Goal: Transaction & Acquisition: Purchase product/service

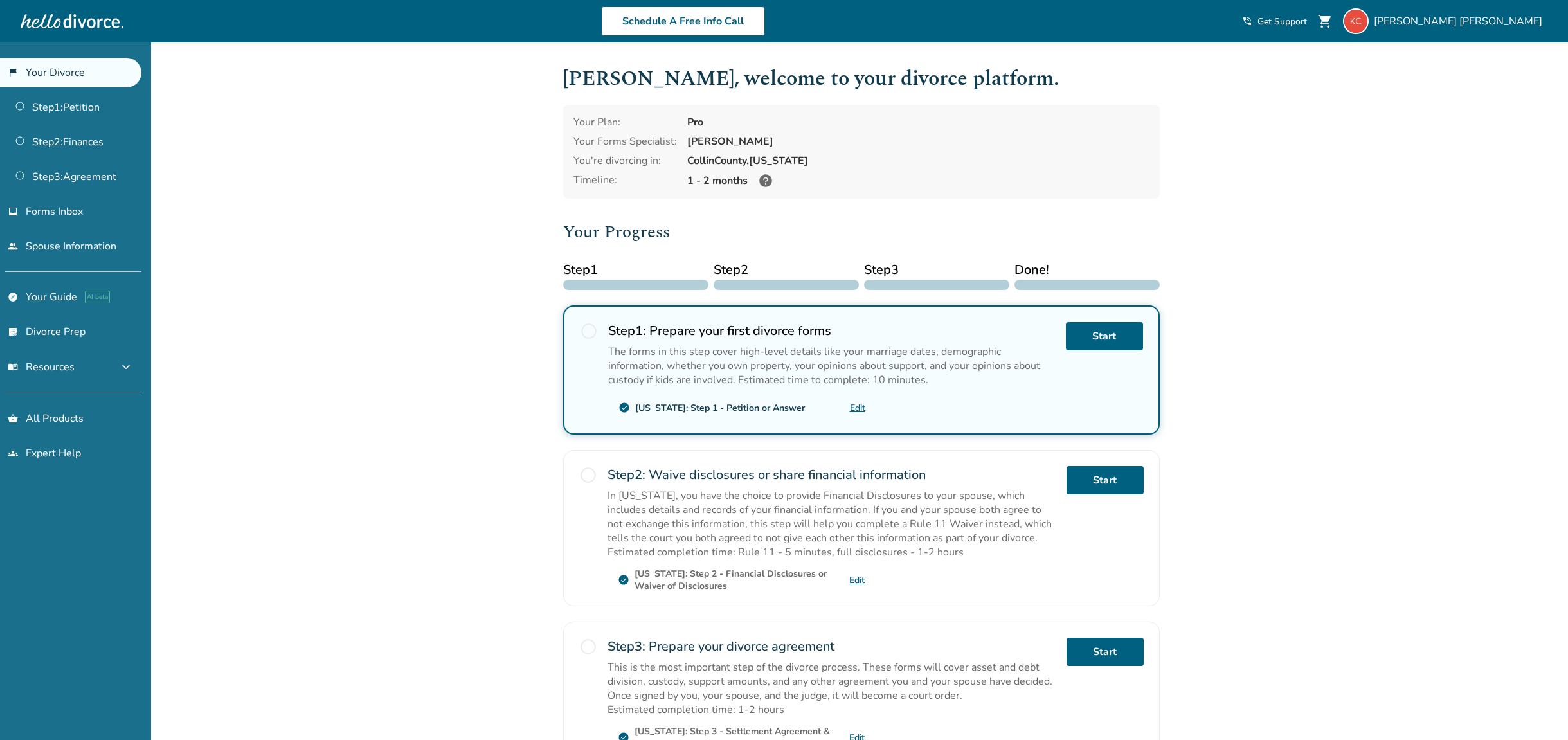
click at [489, 426] on div "Added to cart Keith , welcome to your divorce platform. Your Plan: Pro Your For…" at bounding box center [784, 458] width 1568 height 832
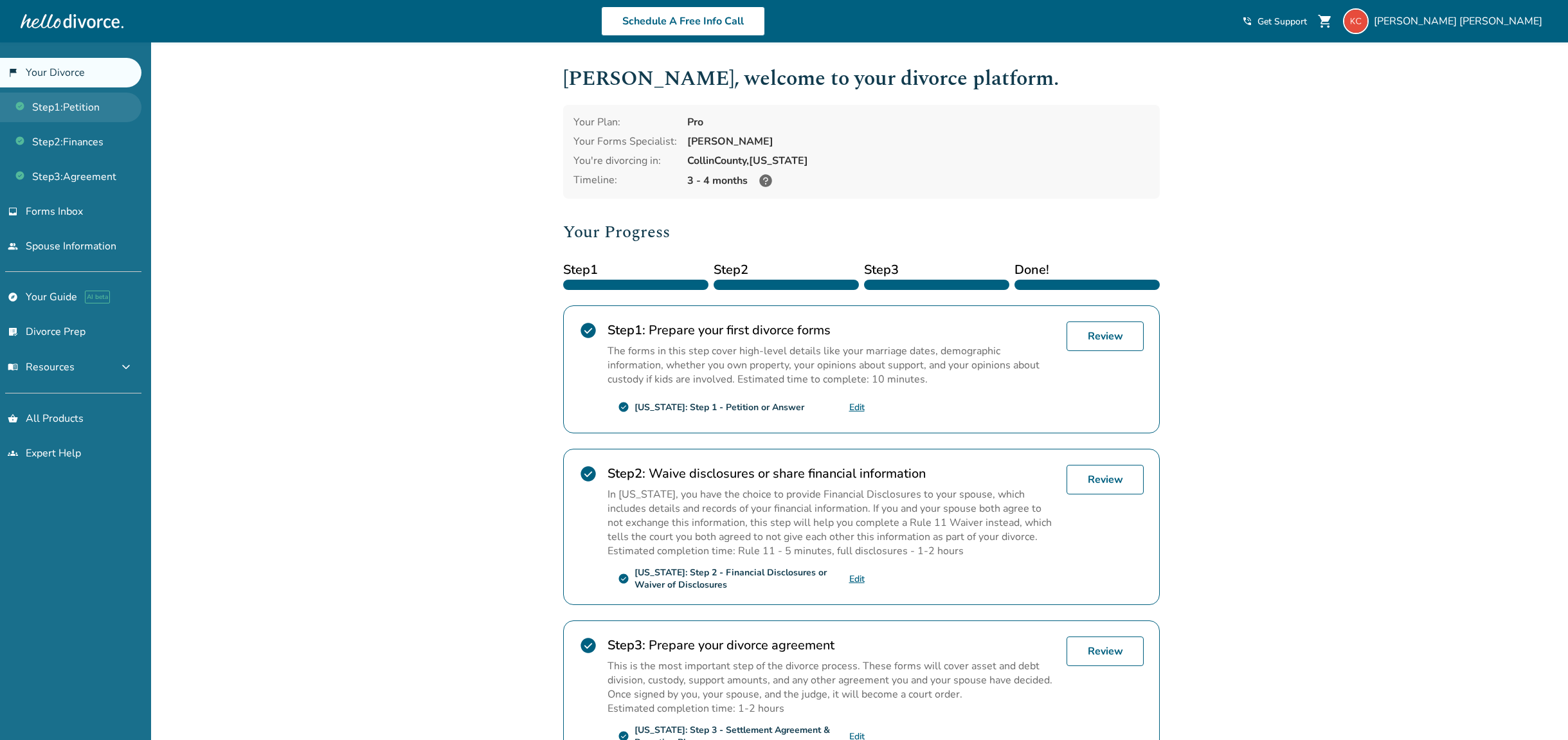
click at [77, 105] on link "Step 1 : Petition" at bounding box center [70, 107] width 142 height 30
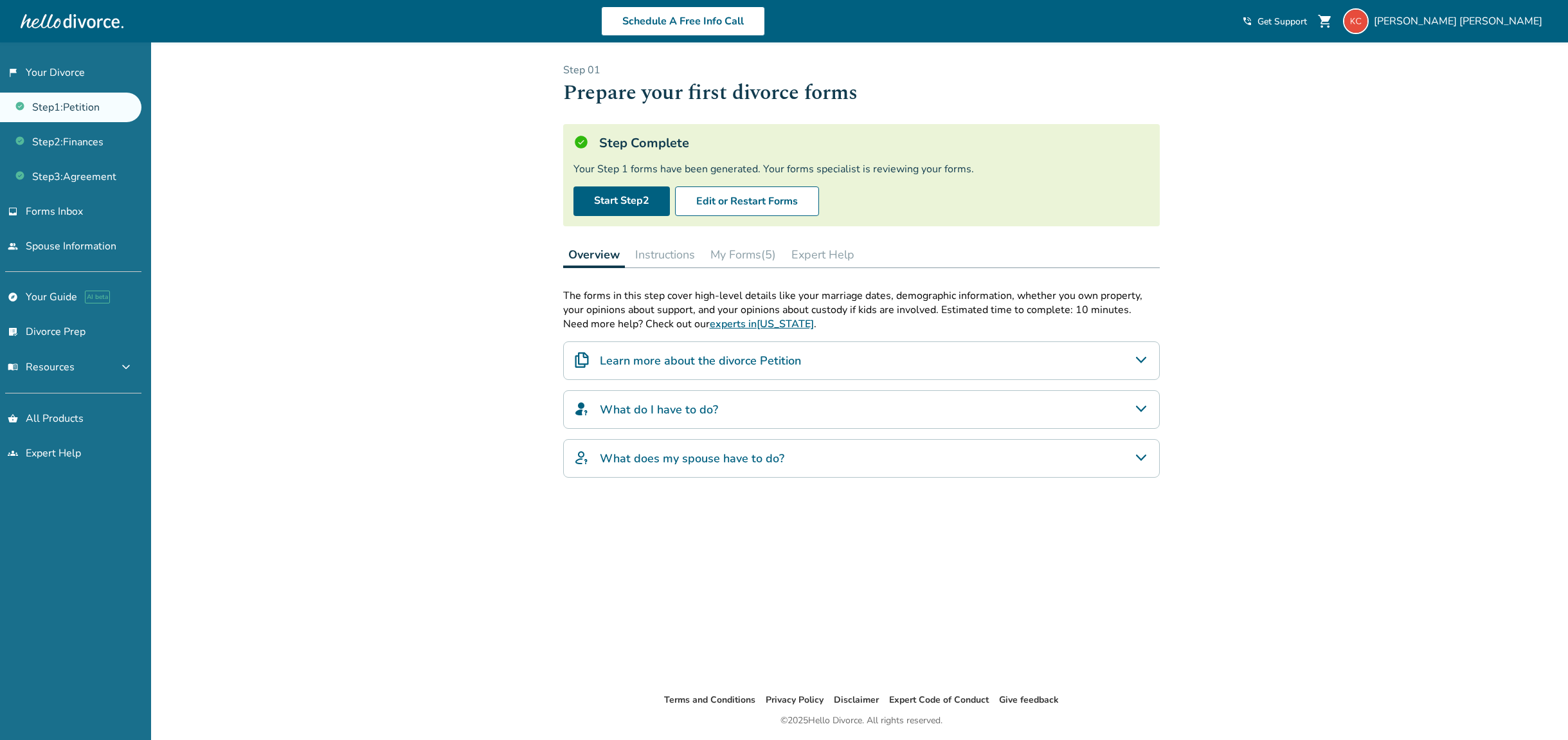
click at [756, 255] on button "My Forms (5)" at bounding box center [744, 254] width 76 height 25
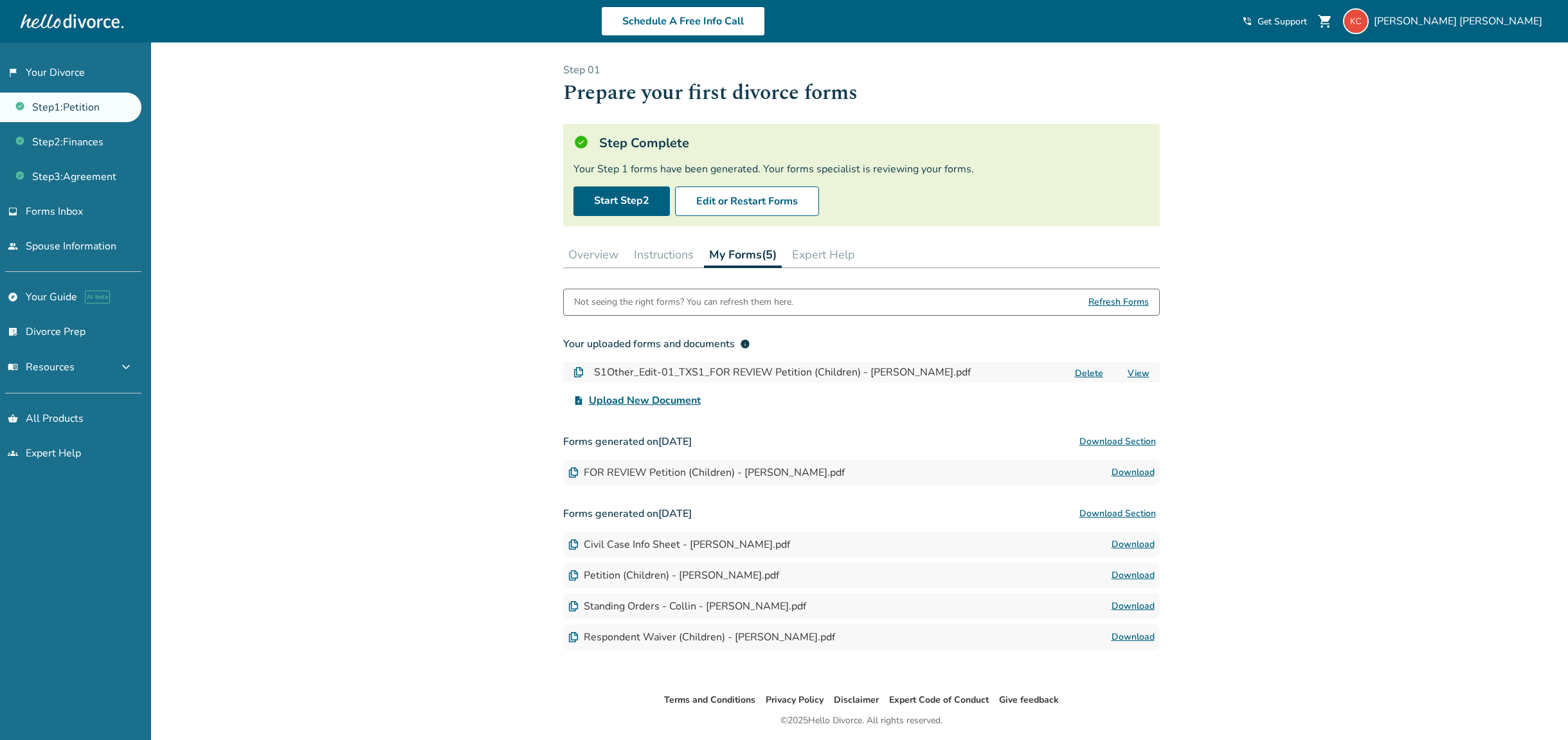
click at [677, 403] on span "Upload New Document" at bounding box center [644, 401] width 112 height 16
click at [0, 0] on input "upload_file Upload New Document" at bounding box center [0, 0] width 0 height 0
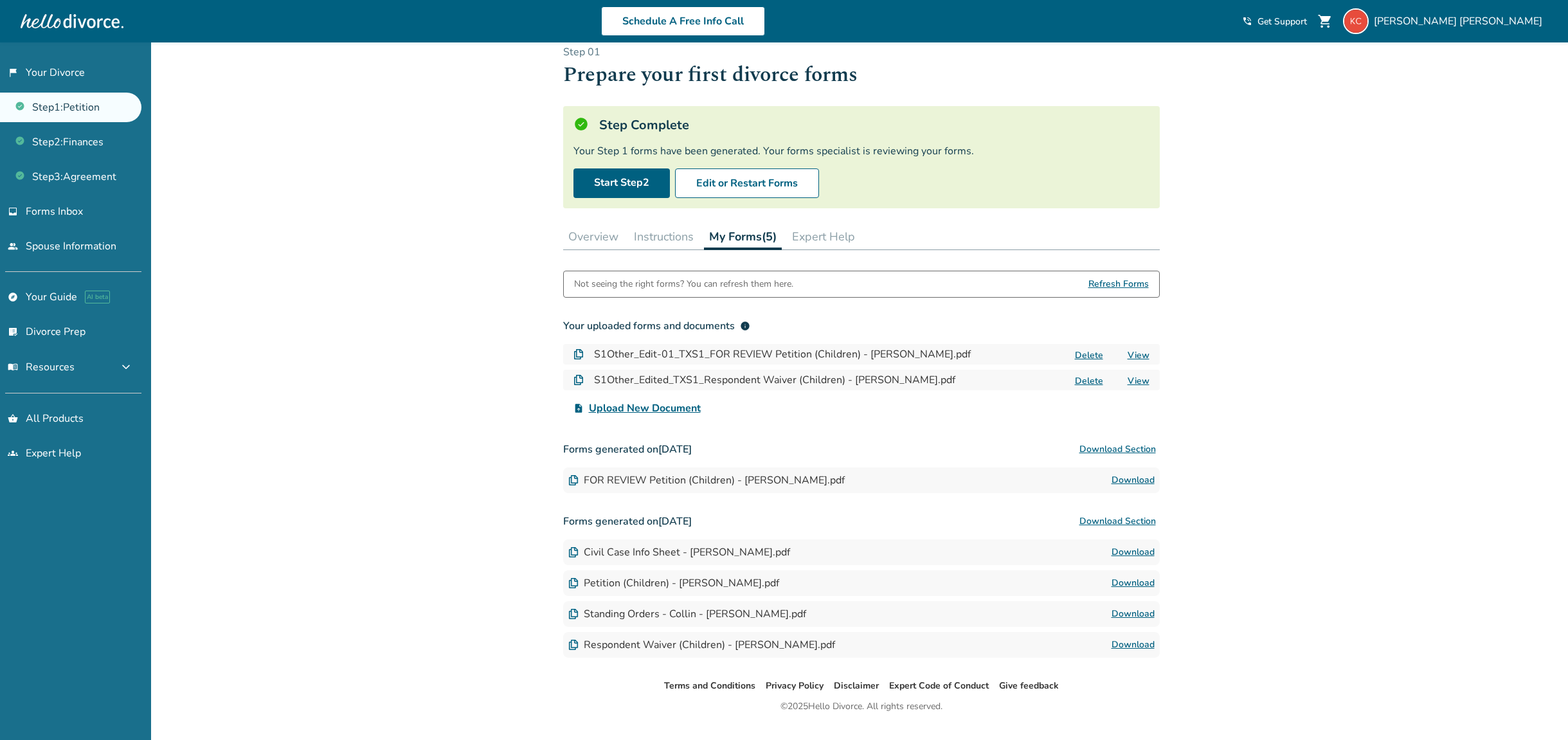
scroll to position [47, 0]
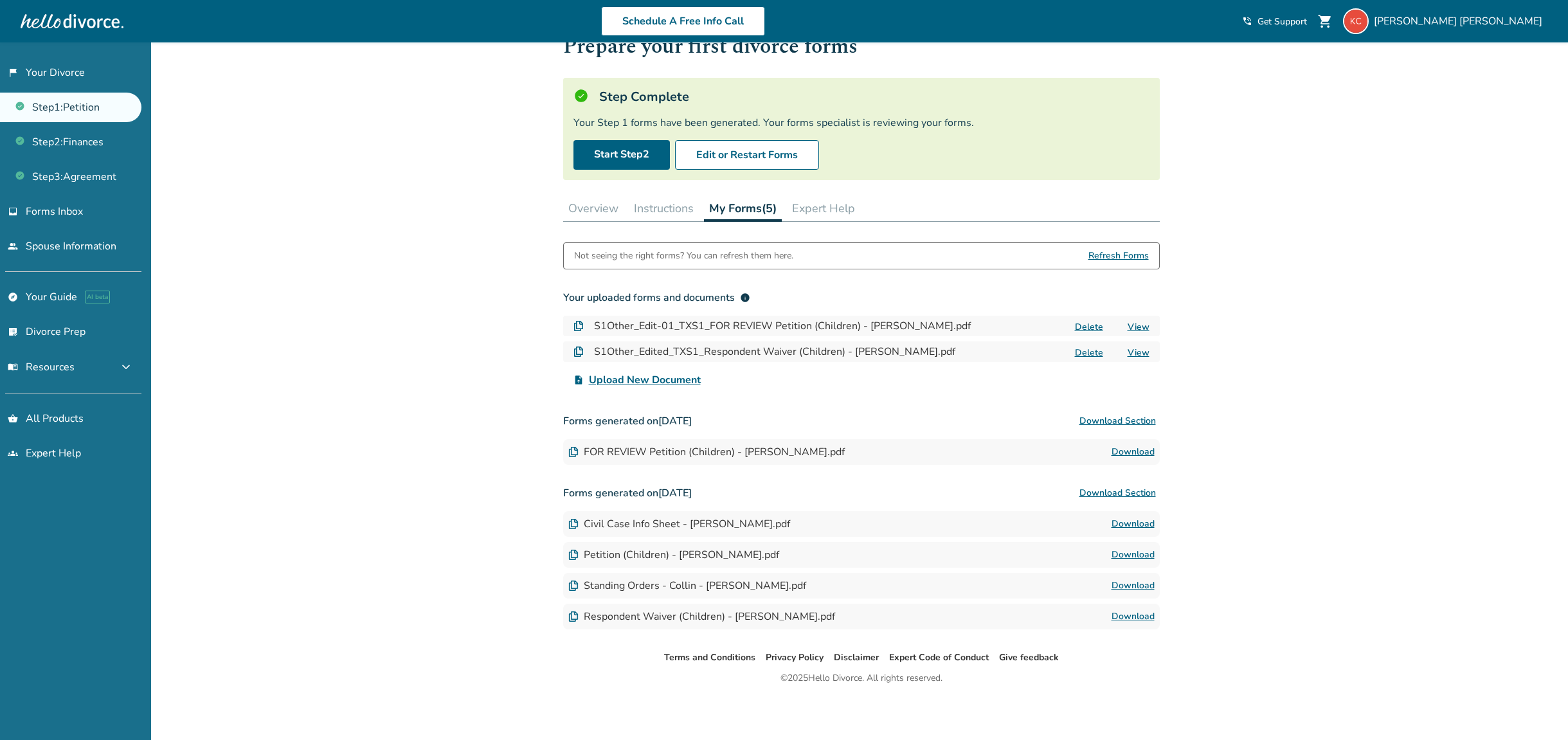
click at [670, 212] on button "Instructions" at bounding box center [664, 207] width 70 height 25
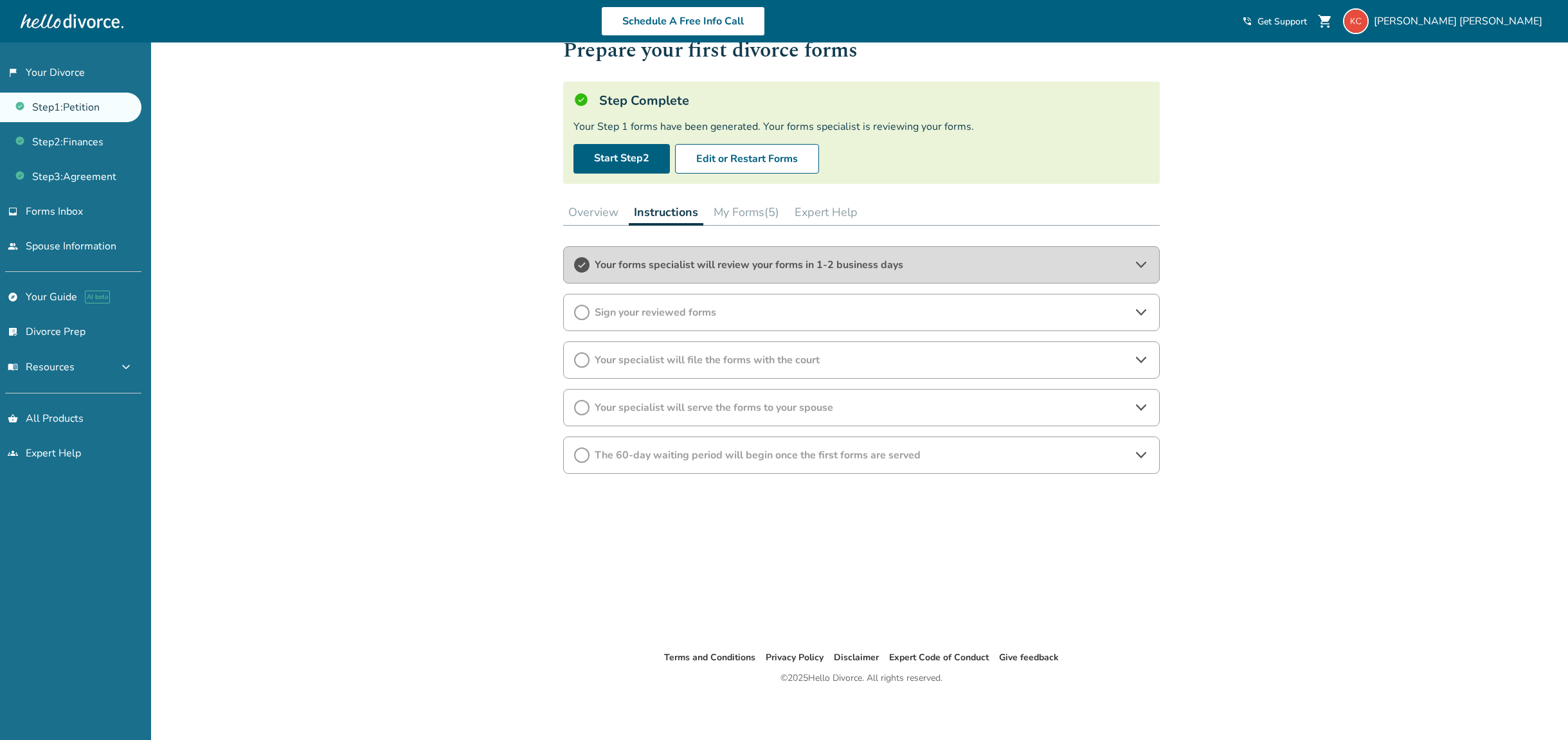
scroll to position [42, 0]
click at [600, 309] on span "Sign your reviewed forms" at bounding box center [861, 312] width 534 height 14
click at [748, 215] on button "My Forms (5)" at bounding box center [746, 212] width 76 height 25
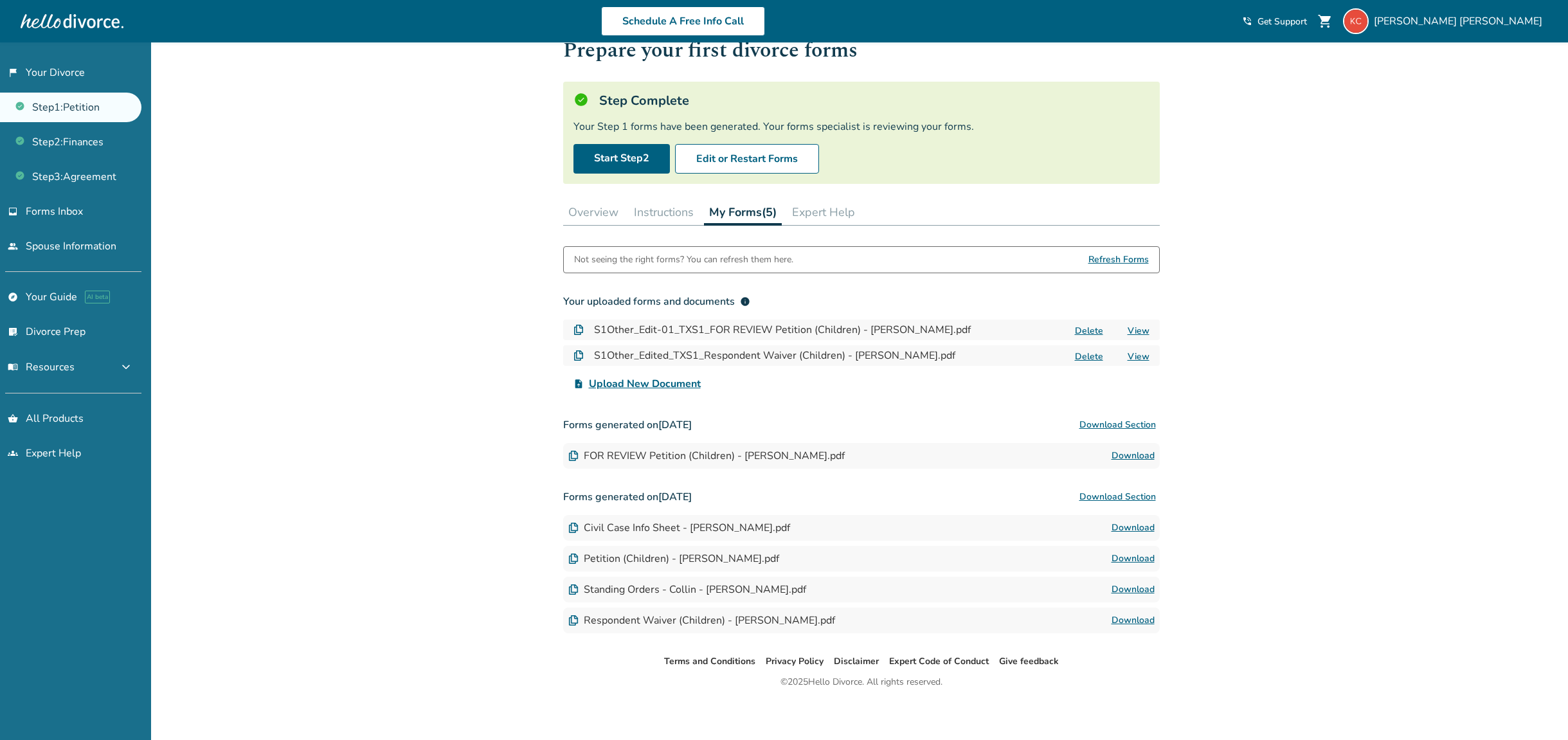
click at [1095, 326] on button "Delete" at bounding box center [1089, 330] width 36 height 13
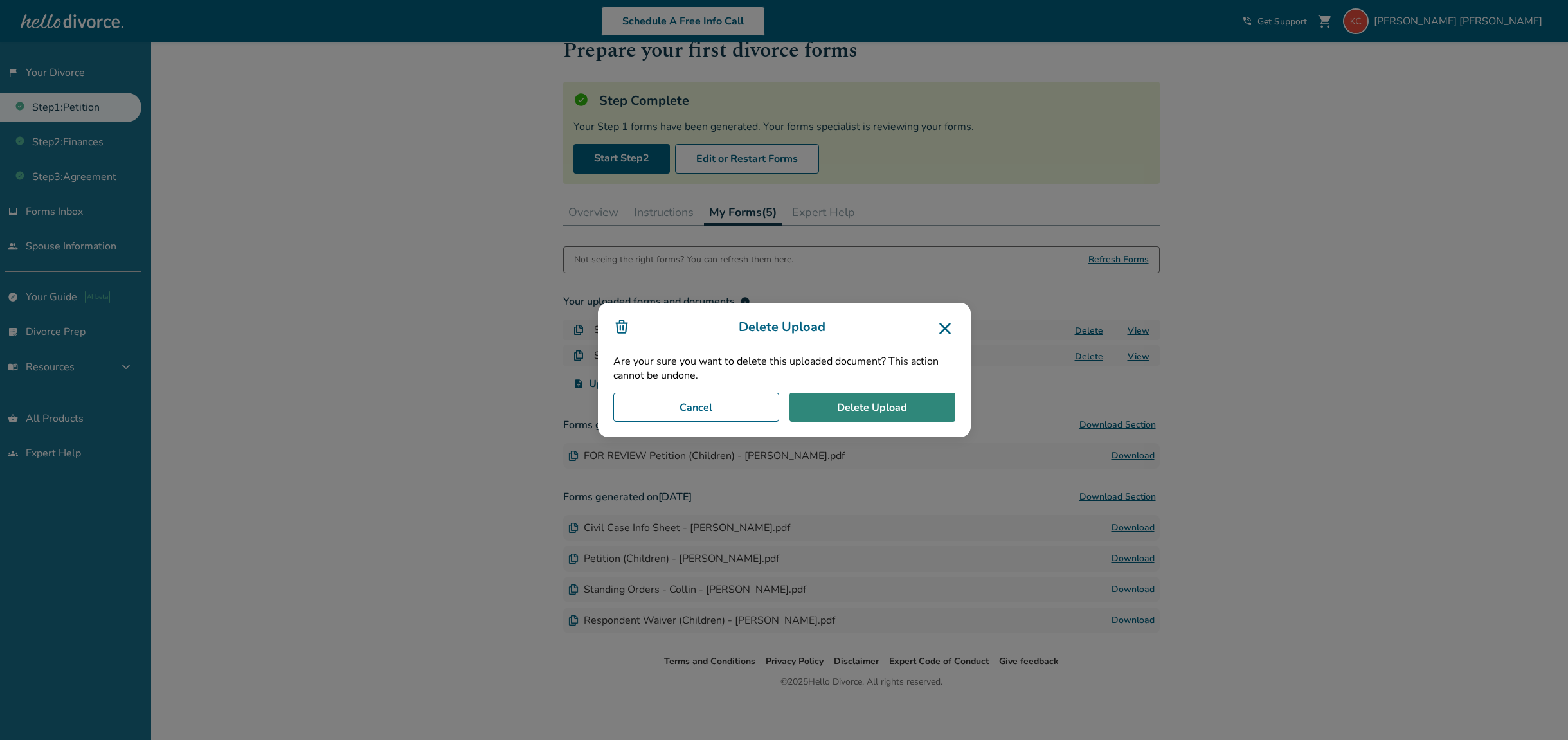
click at [895, 404] on button "Delete Upload" at bounding box center [872, 408] width 166 height 30
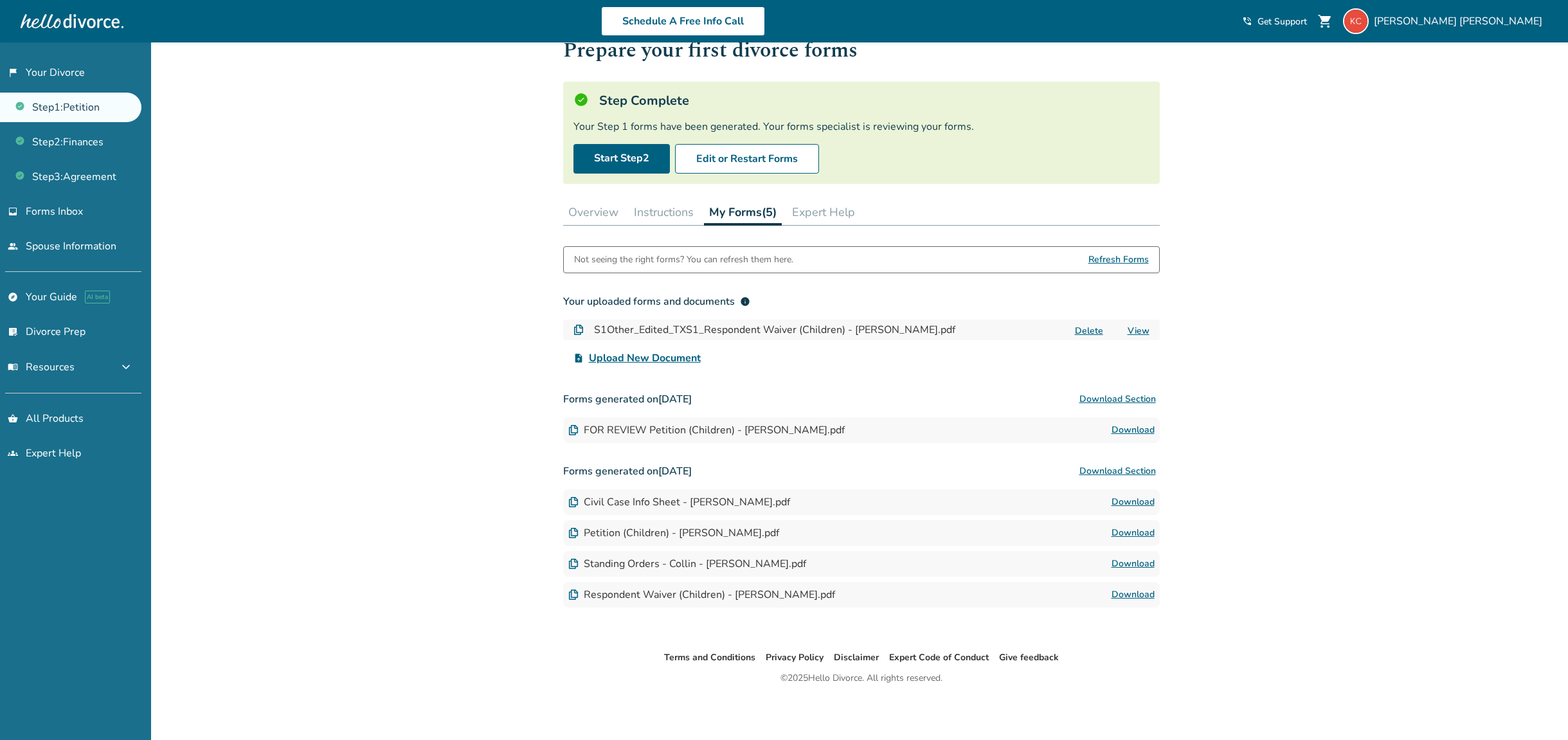
click at [1086, 333] on button "Delete" at bounding box center [1089, 330] width 36 height 13
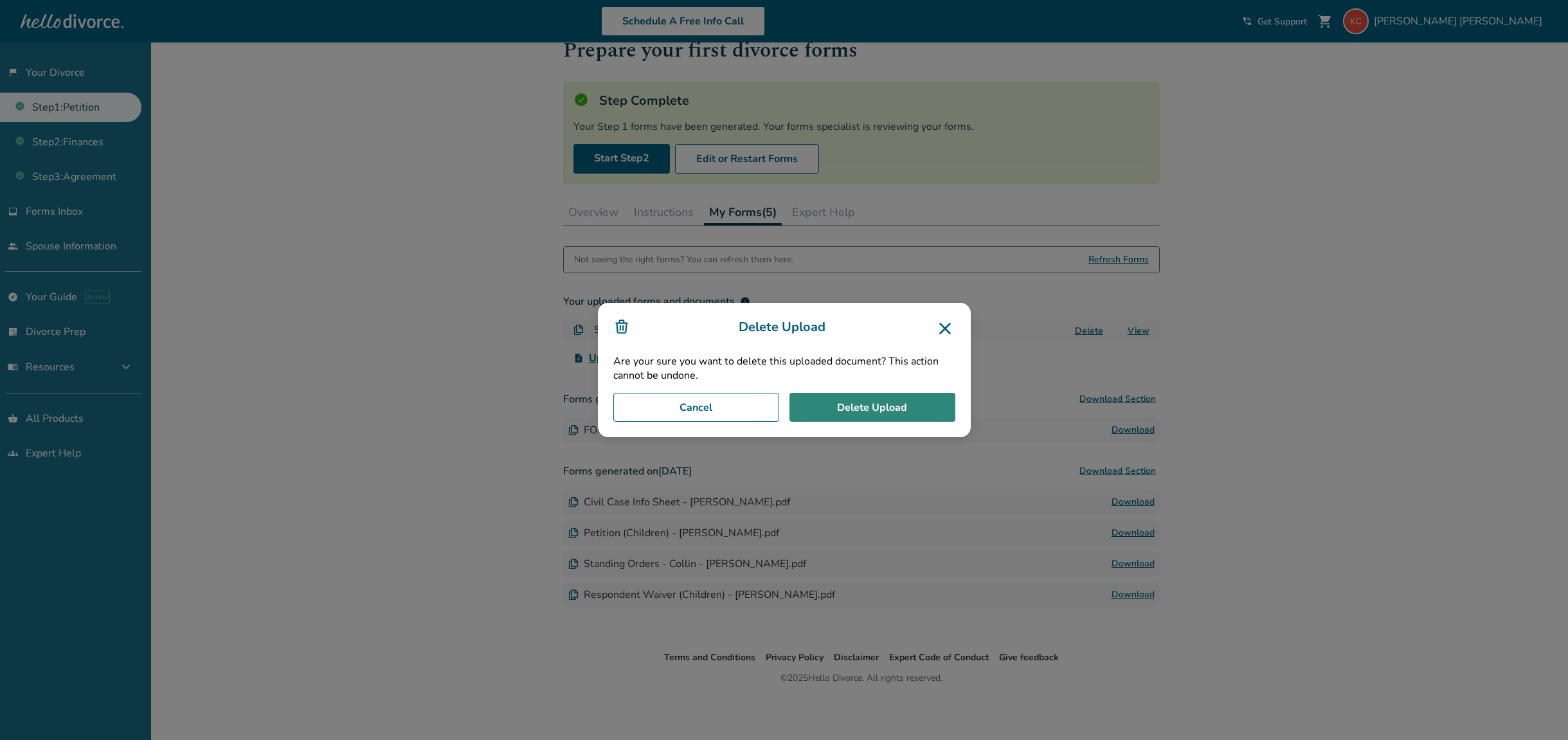
click at [927, 399] on button "Delete Upload" at bounding box center [872, 408] width 166 height 30
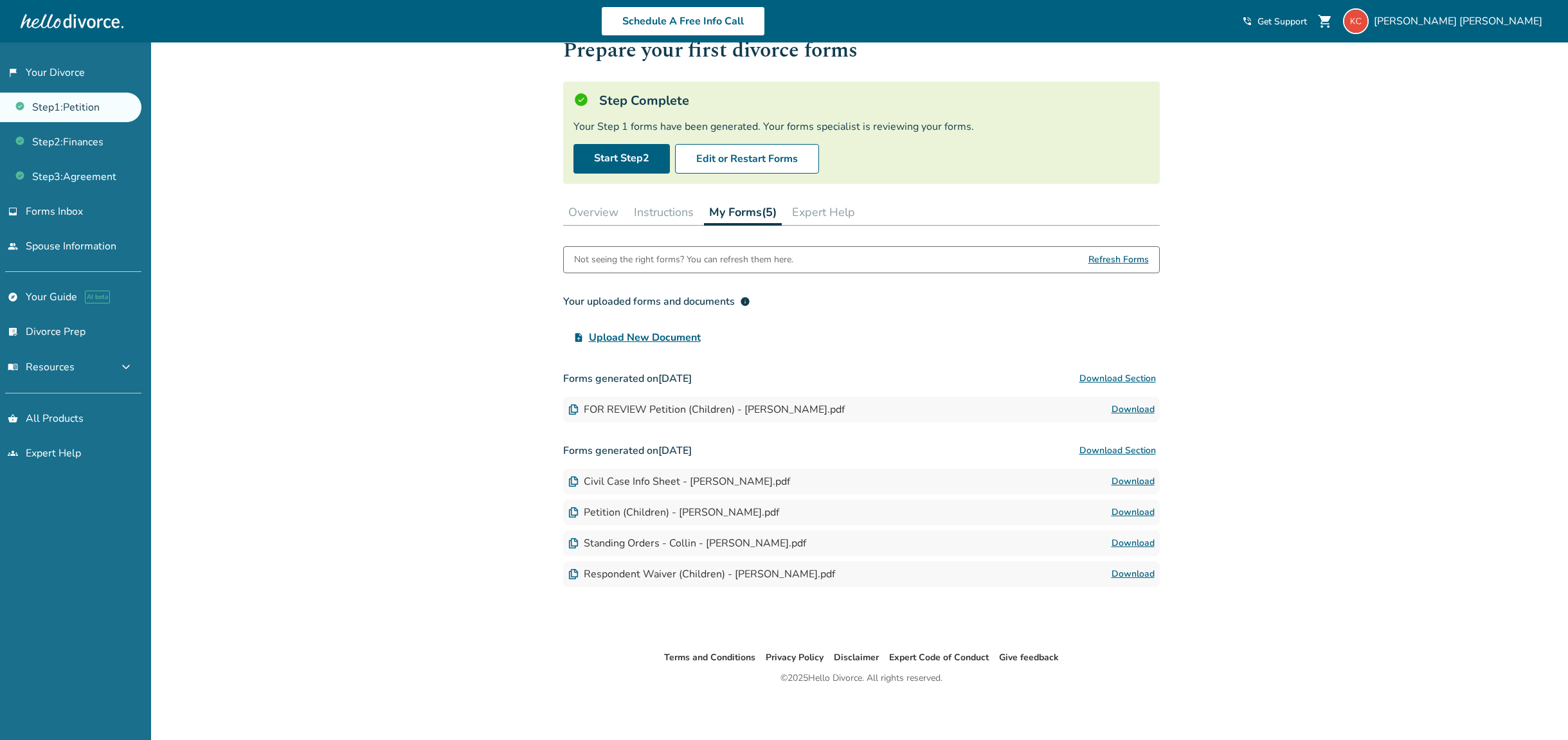
click at [674, 334] on span "Upload New Document" at bounding box center [644, 337] width 112 height 16
click at [0, 0] on input "upload_file Upload New Document" at bounding box center [0, 0] width 0 height 0
click at [650, 213] on button "Instructions" at bounding box center [664, 212] width 70 height 25
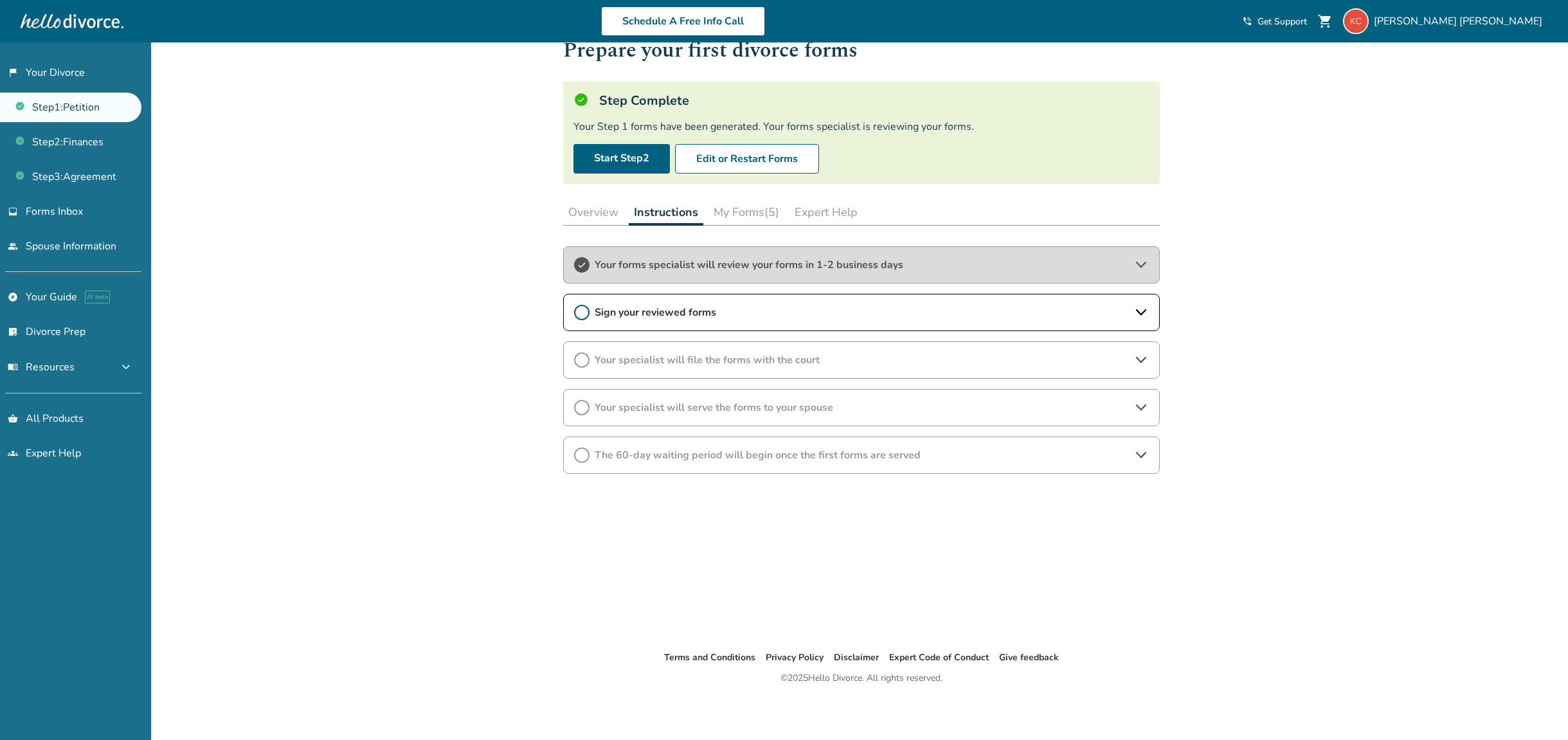
click at [584, 315] on icon at bounding box center [582, 313] width 16 height 16
click at [744, 212] on button "My Forms (5)" at bounding box center [746, 212] width 76 height 25
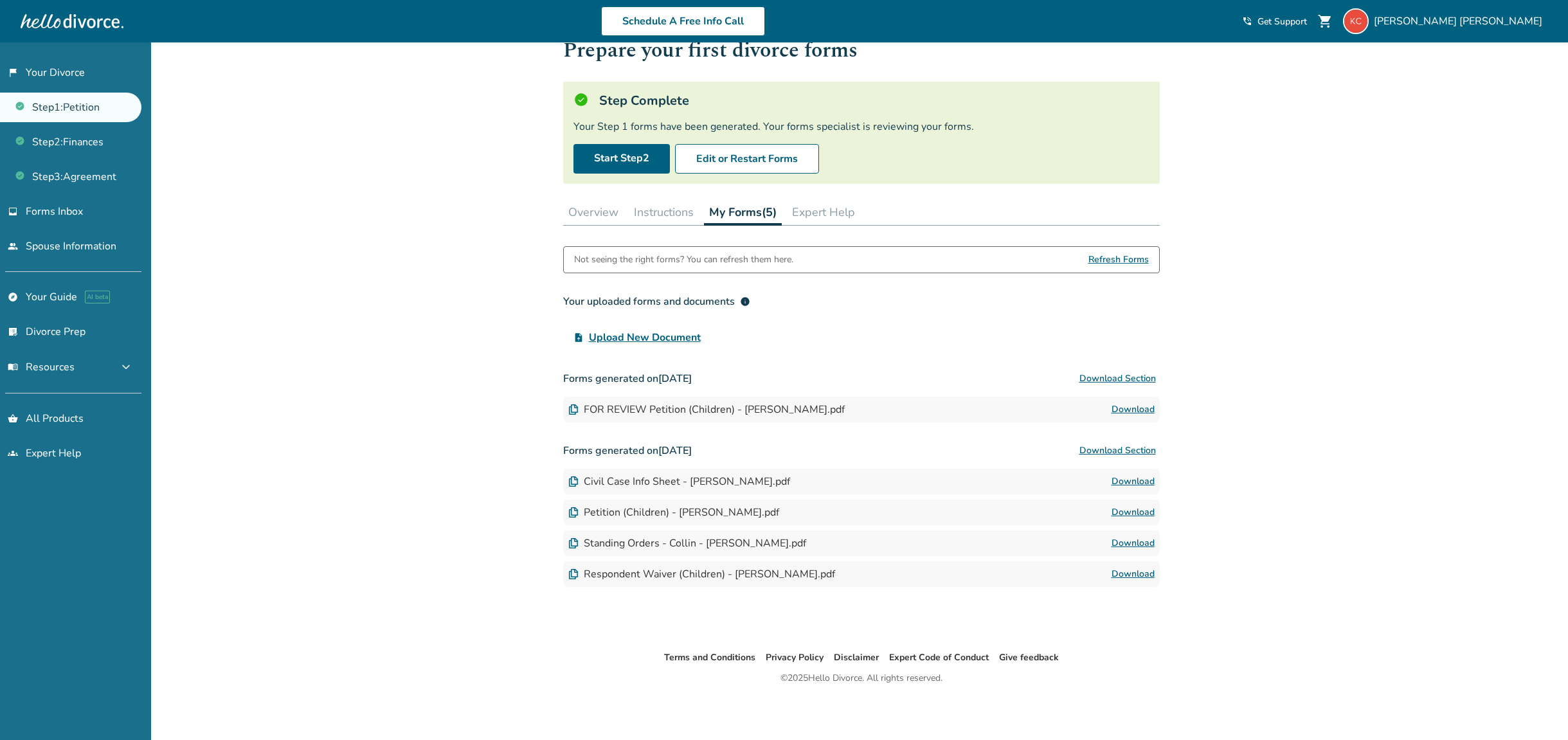
click at [687, 334] on span "Upload New Document" at bounding box center [644, 337] width 112 height 16
click at [0, 0] on input "upload_file Upload New Document" at bounding box center [0, 0] width 0 height 0
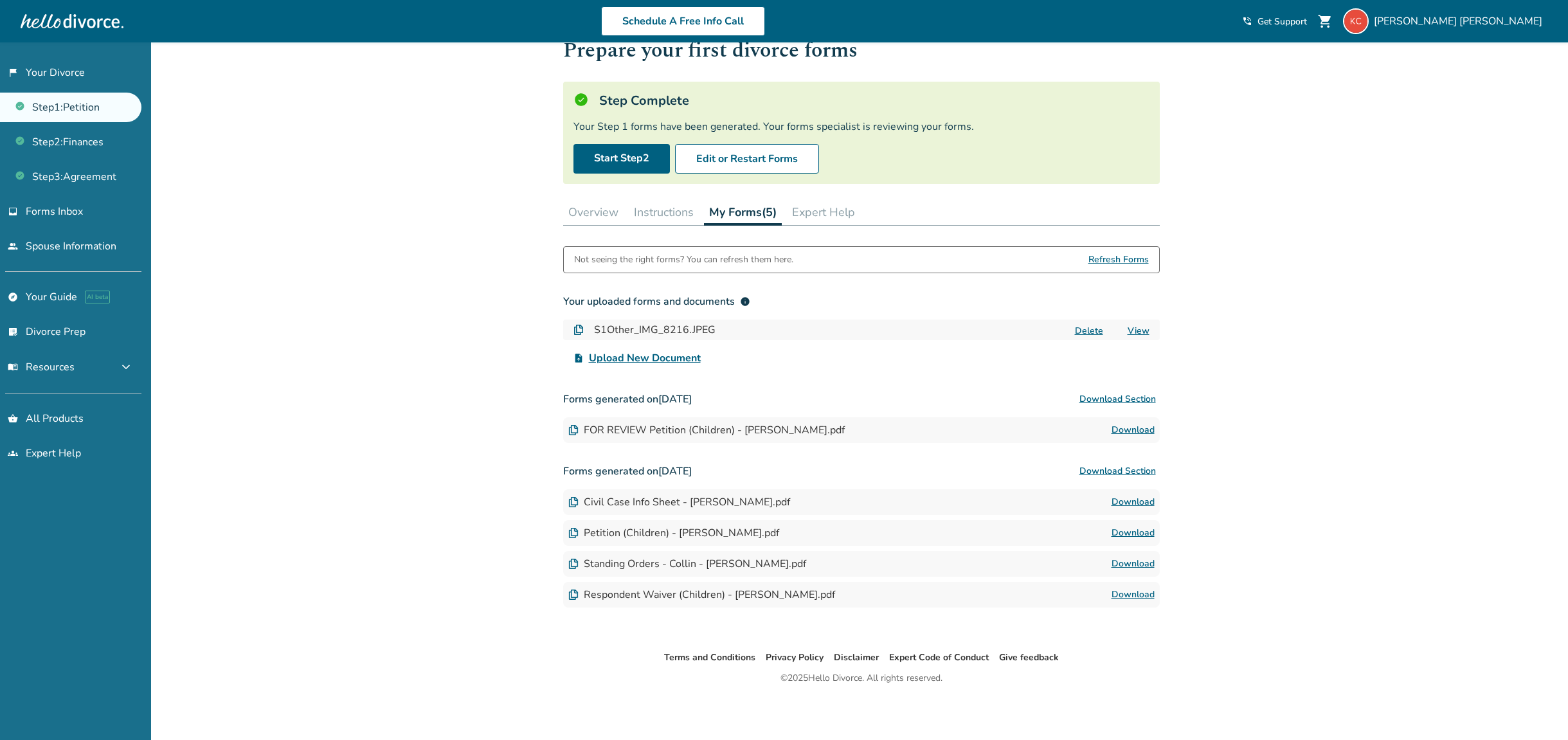
click at [679, 356] on span "Upload New Document" at bounding box center [644, 359] width 112 height 16
click at [0, 0] on input "upload_file Upload New Document" at bounding box center [0, 0] width 0 height 0
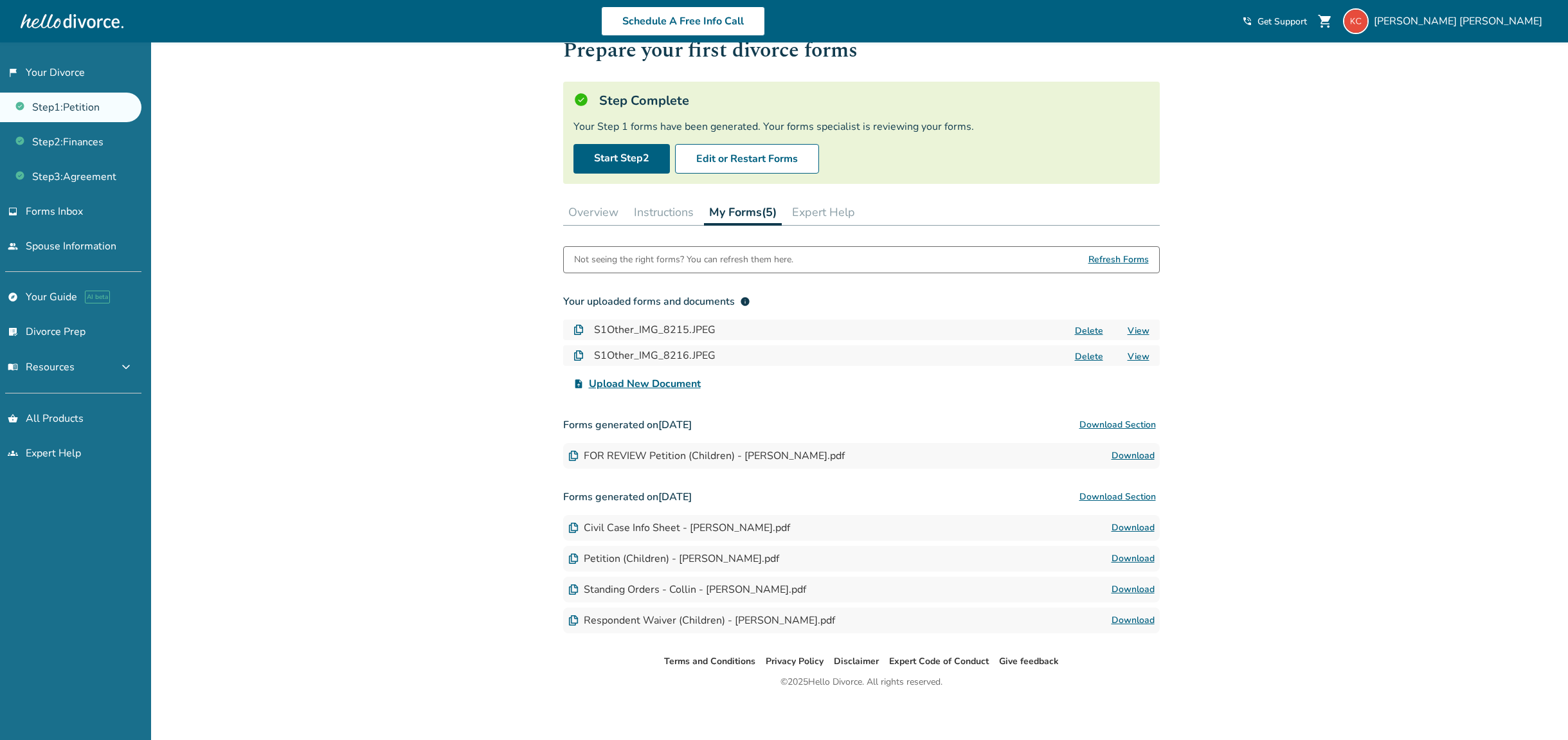
click at [650, 380] on span "Upload New Document" at bounding box center [644, 384] width 112 height 16
click at [0, 0] on input "upload_file Upload New Document" at bounding box center [0, 0] width 0 height 0
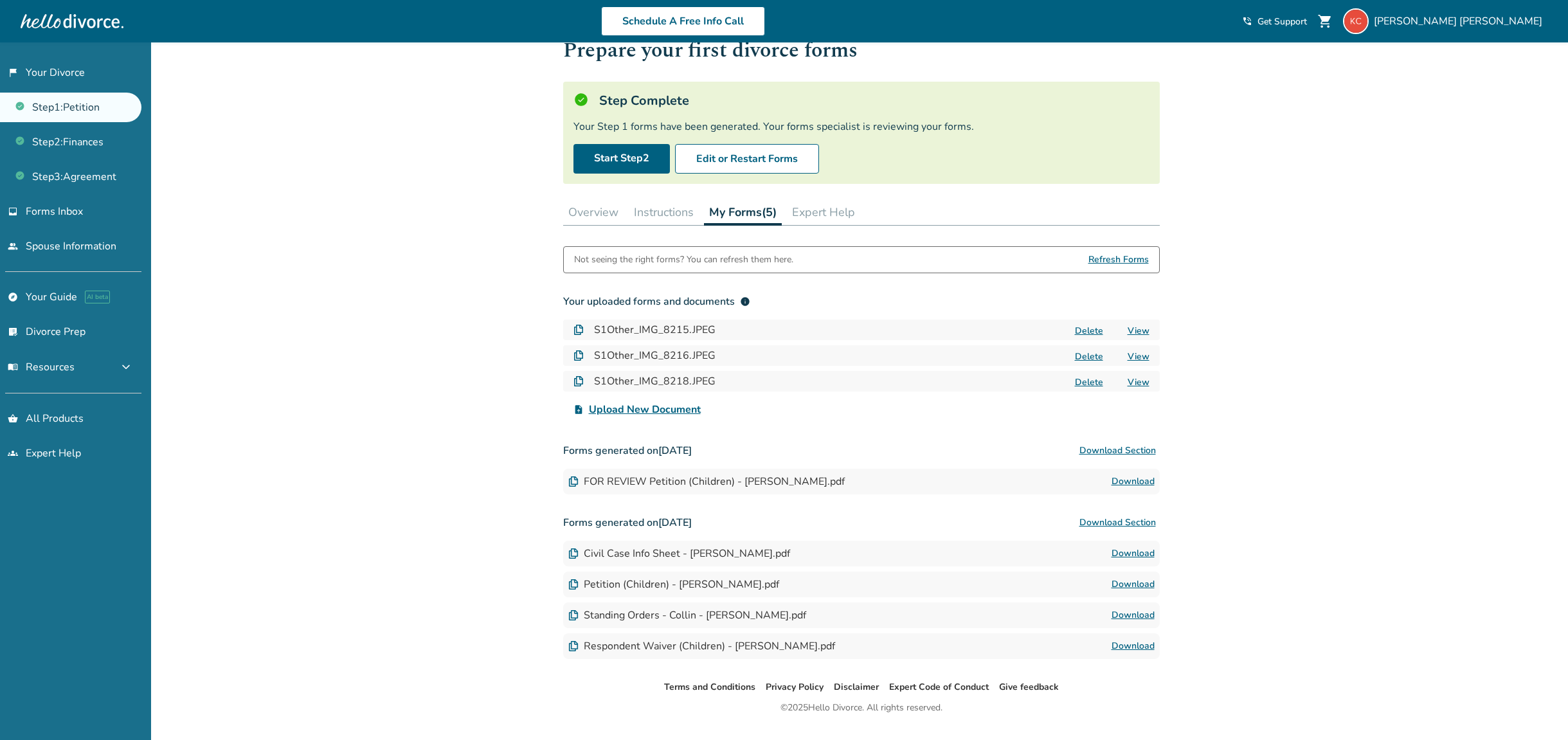
click at [373, 106] on div "Added to cart Step 0 1 Prepare your first divorce forms Step Complete Your Step…" at bounding box center [784, 385] width 1568 height 770
click at [258, 514] on div "Added to cart Step 0 1 Prepare your first divorce forms Step Complete Your Step…" at bounding box center [784, 385] width 1568 height 770
click at [111, 279] on span "Court & Service Fees" at bounding box center [77, 281] width 105 height 14
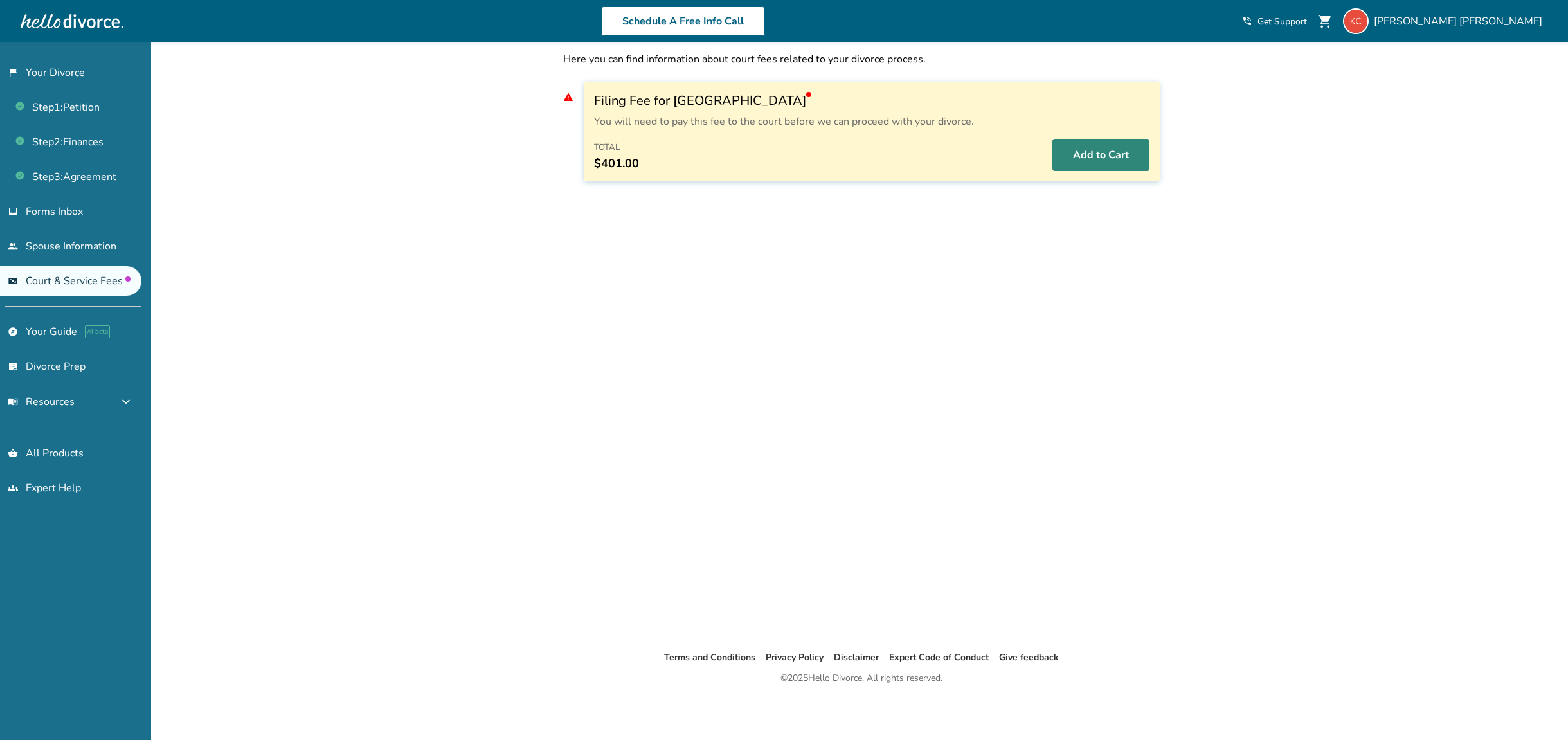
click at [1086, 148] on button "Add to Cart" at bounding box center [1101, 155] width 97 height 33
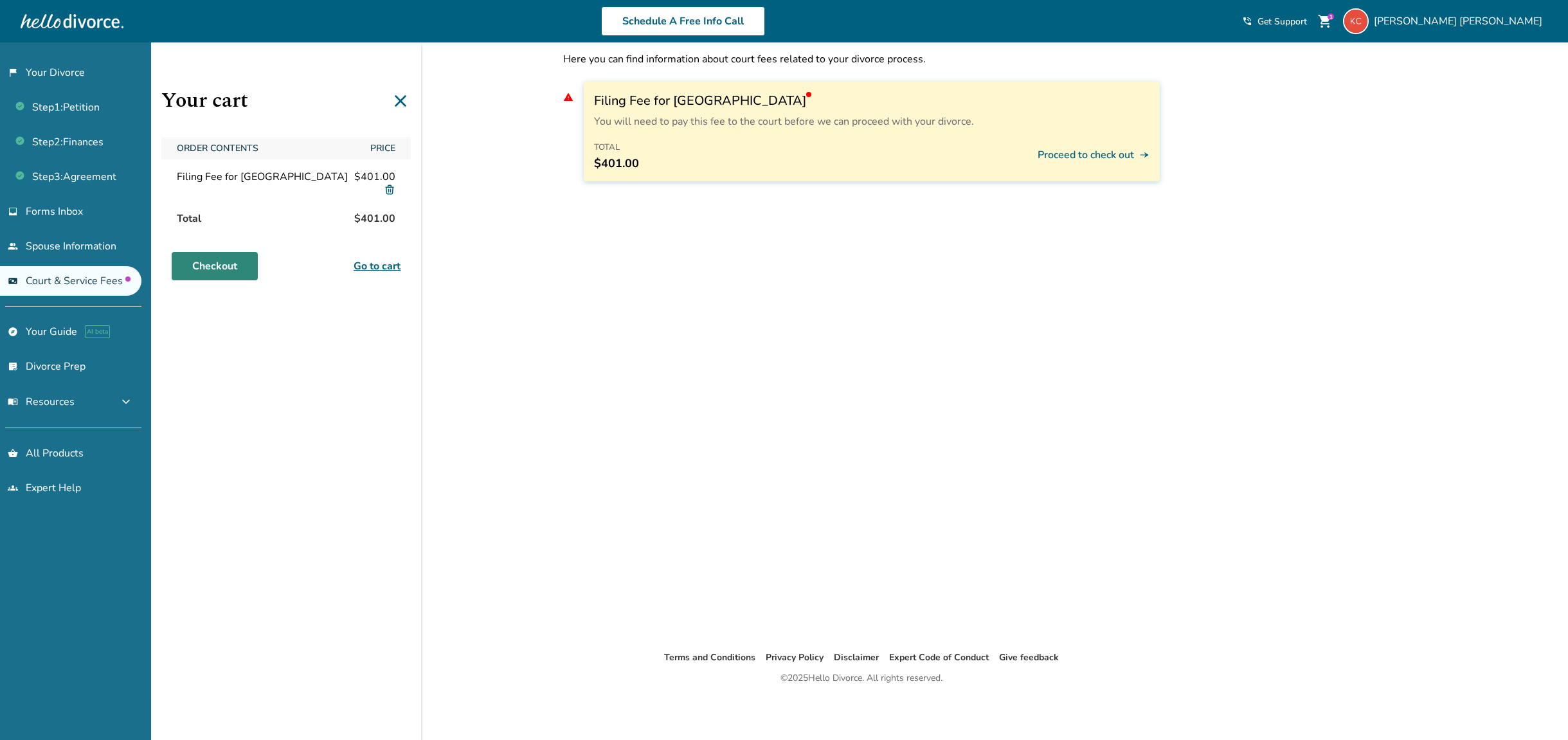
click at [228, 265] on link "Checkout" at bounding box center [214, 266] width 86 height 28
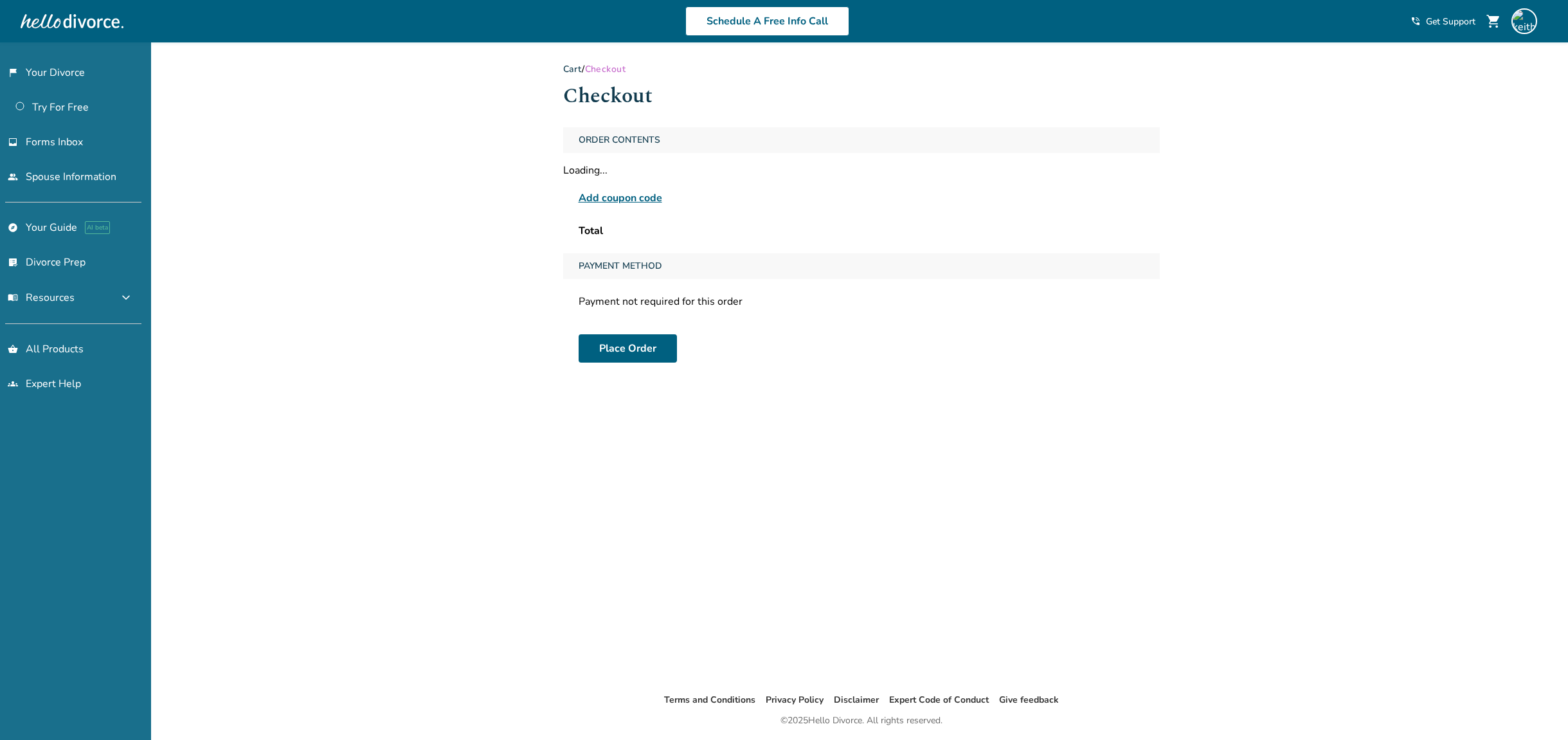
click at [643, 255] on span "Payment Method" at bounding box center [621, 265] width 94 height 25
click at [634, 265] on span "Payment Method" at bounding box center [621, 265] width 94 height 25
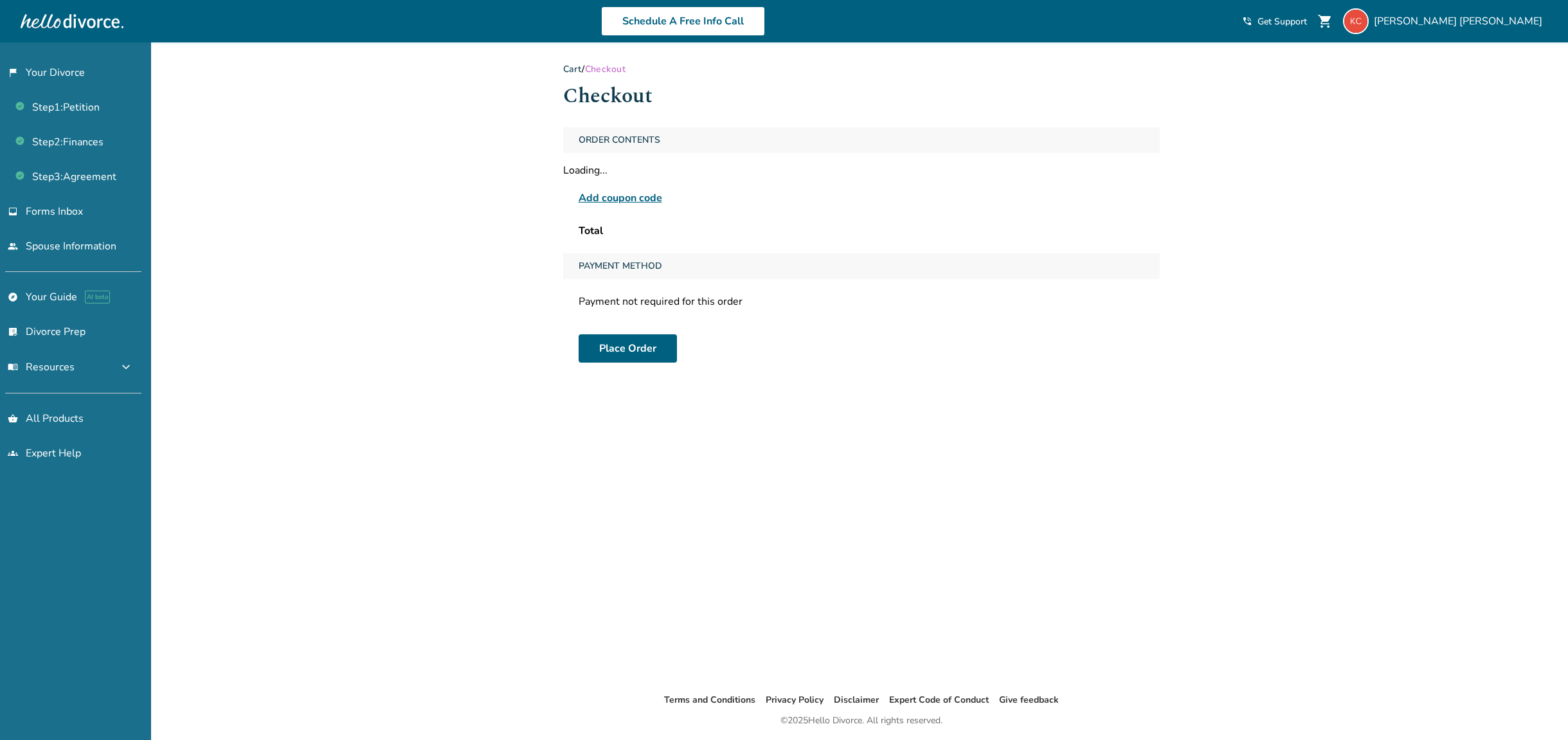
click at [693, 264] on div "Payment Method" at bounding box center [861, 265] width 597 height 25
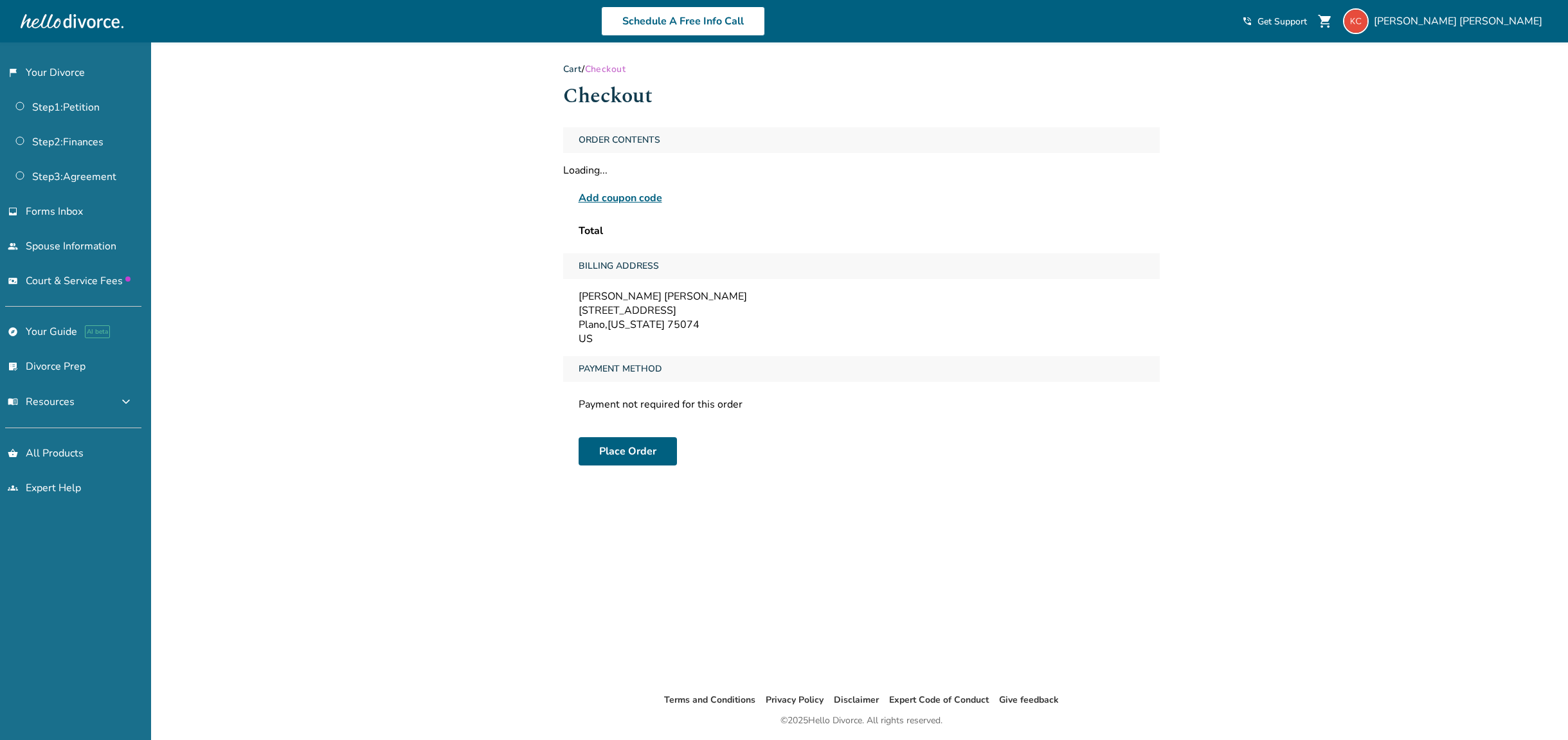
click at [640, 367] on span "Payment Method" at bounding box center [621, 368] width 94 height 25
click at [630, 366] on span "Payment Method" at bounding box center [621, 368] width 94 height 25
drag, startPoint x: 674, startPoint y: 413, endPoint x: 670, endPoint y: 393, distance: 20.4
click at [674, 413] on div "Payment not required for this order" at bounding box center [861, 404] width 597 height 25
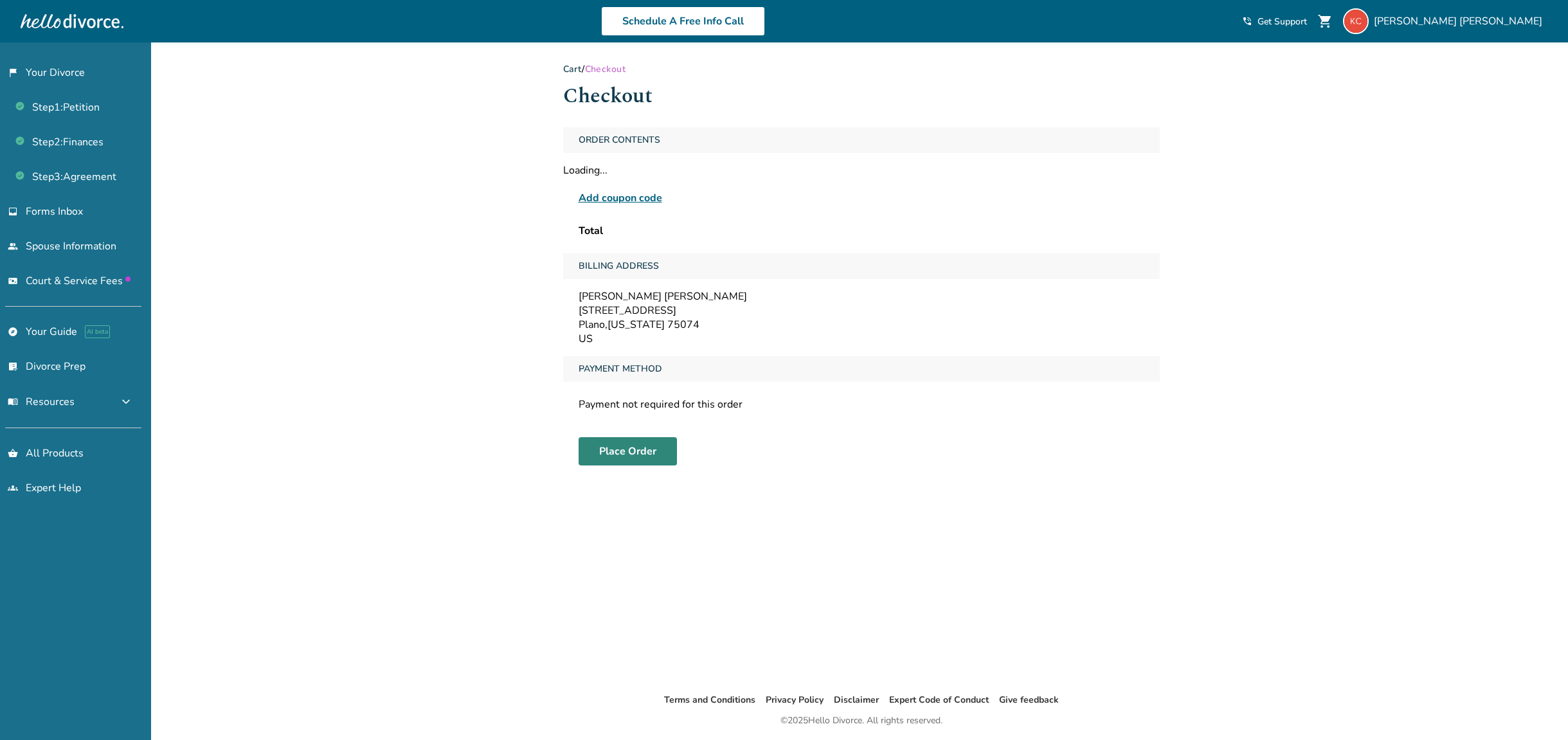
click at [617, 447] on button "Place Order" at bounding box center [628, 451] width 98 height 28
click at [613, 347] on div "Order Contents Loading... Add coupon code Total Billing Address Keith Crowder 1…" at bounding box center [861, 301] width 597 height 348
click at [607, 446] on button "Place Order" at bounding box center [628, 451] width 98 height 28
click at [108, 283] on span "Court & Service Fees" at bounding box center [77, 281] width 105 height 14
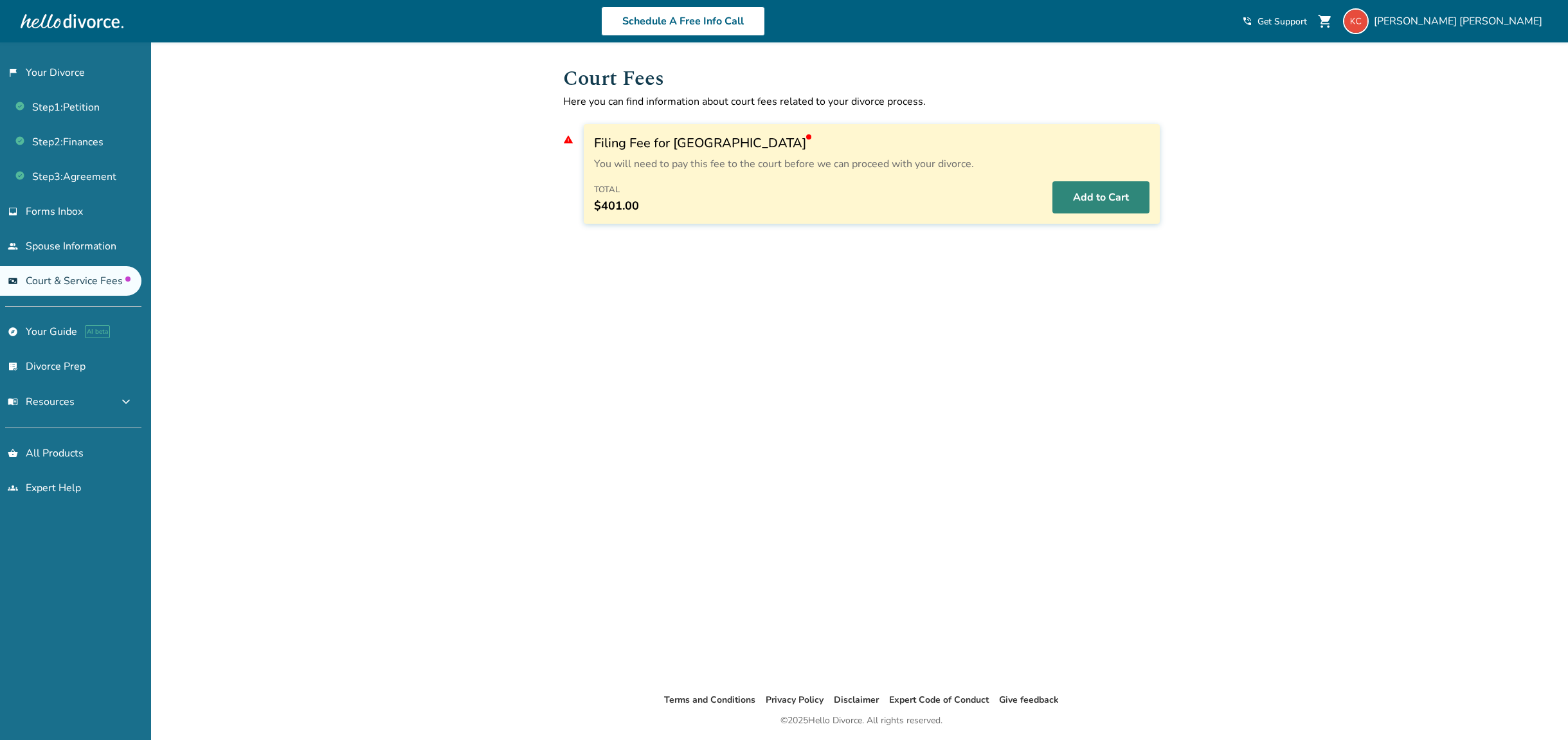
click at [1117, 200] on button "Add to Cart" at bounding box center [1101, 197] width 97 height 33
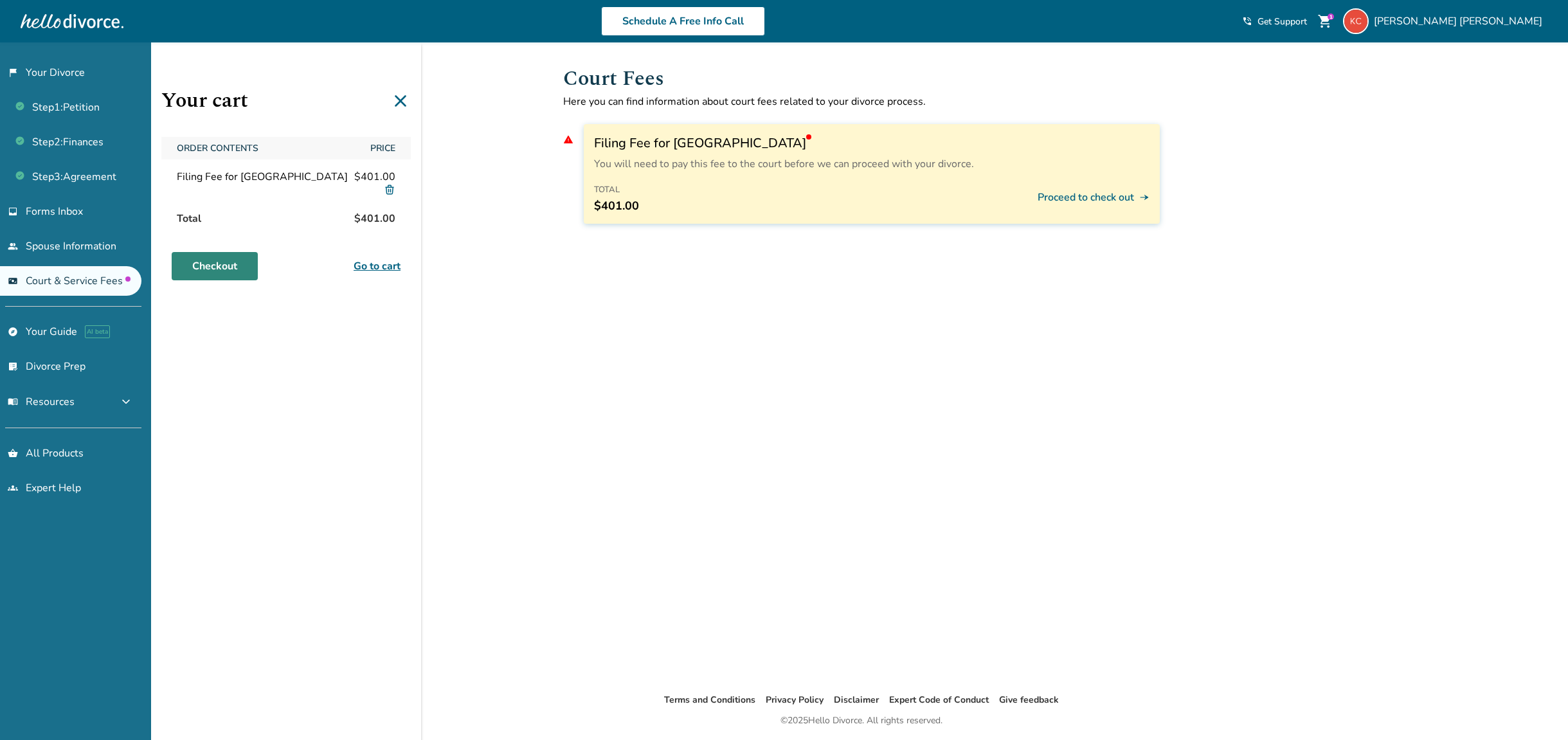
click at [214, 265] on link "Checkout" at bounding box center [214, 266] width 86 height 28
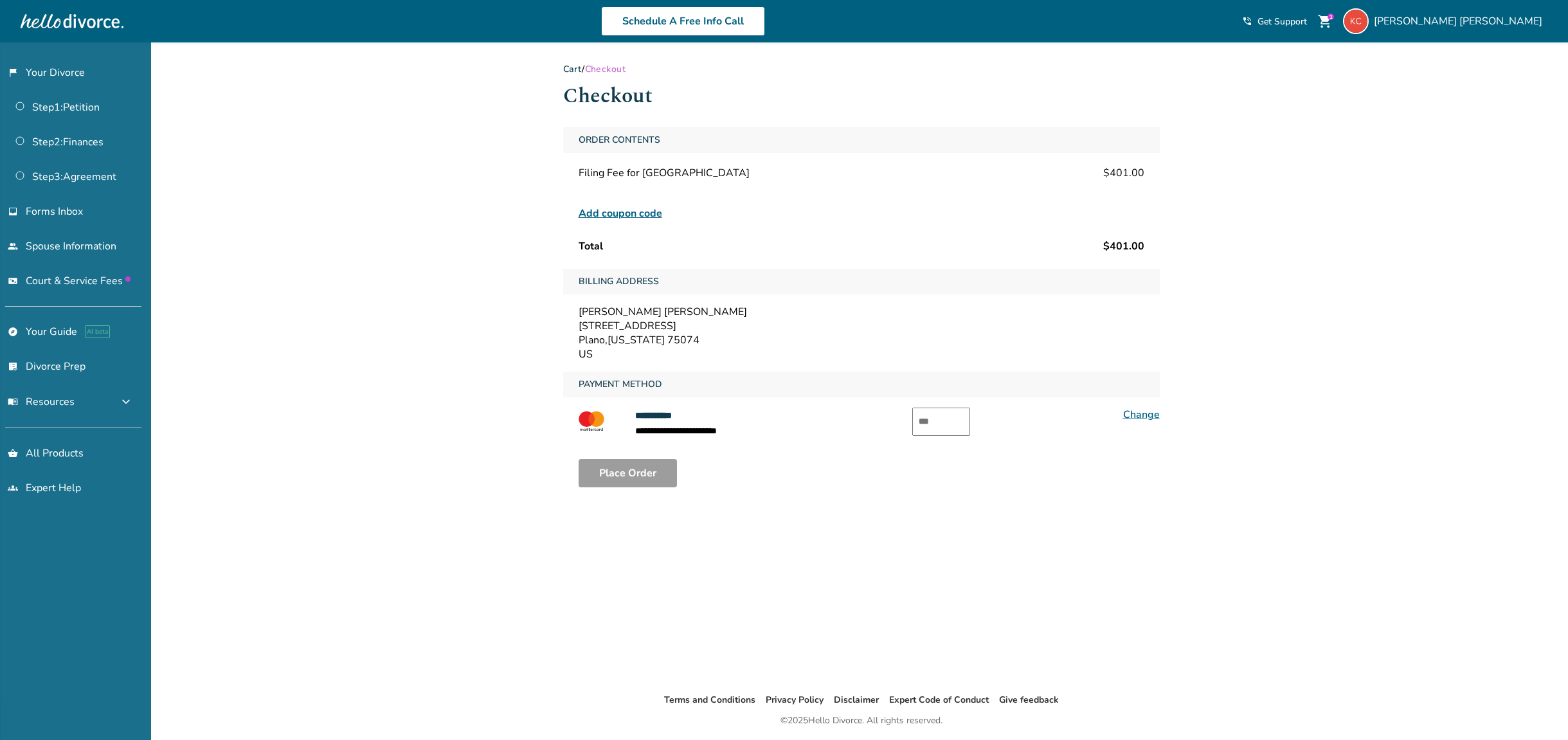
click at [942, 418] on input "text" at bounding box center [941, 422] width 58 height 28
type input "***"
click at [631, 471] on button "Place Order" at bounding box center [628, 473] width 98 height 28
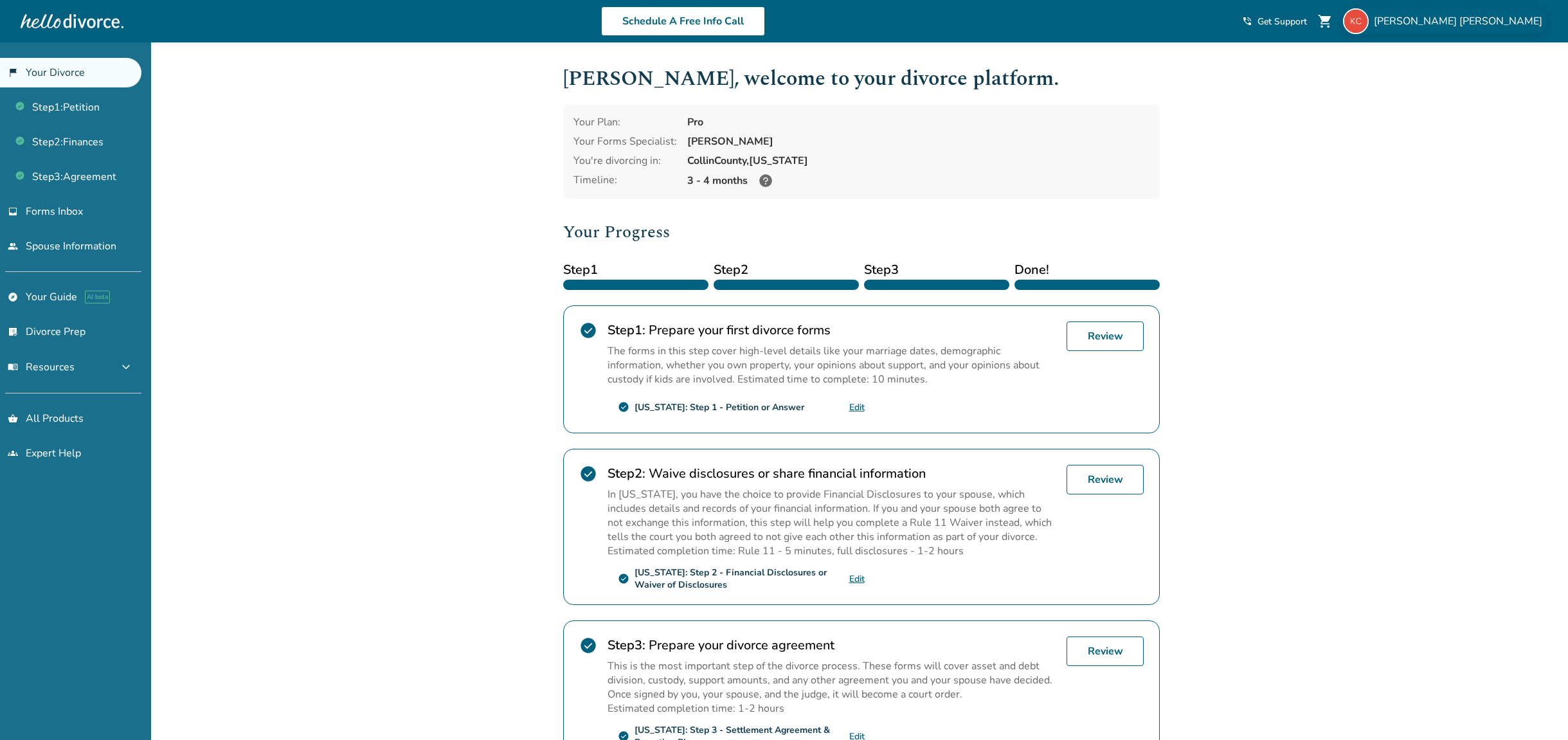
click at [1506, 30] on div "[PERSON_NAME]" at bounding box center [1445, 21] width 205 height 25
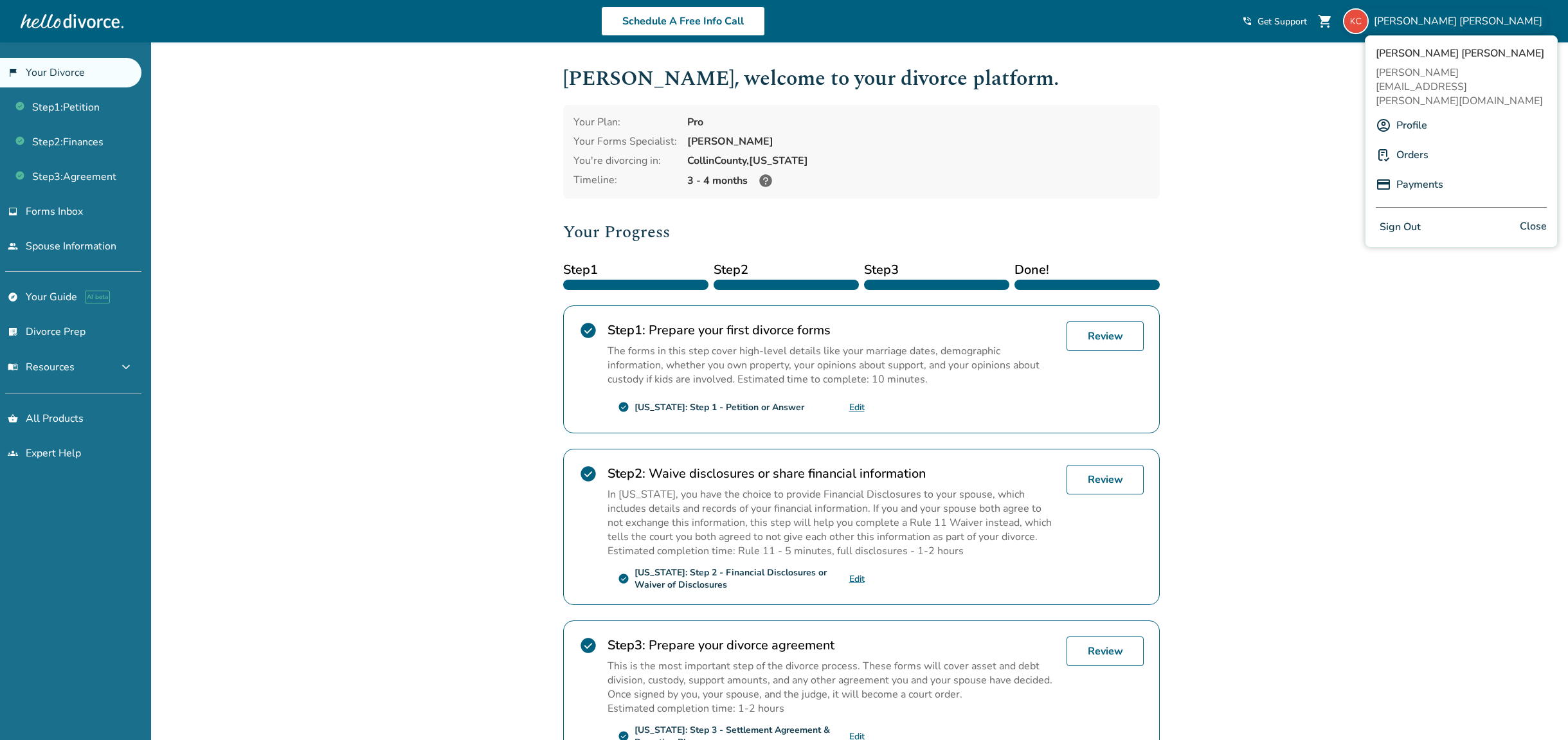
click at [1419, 172] on link "Payments" at bounding box center [1419, 185] width 47 height 25
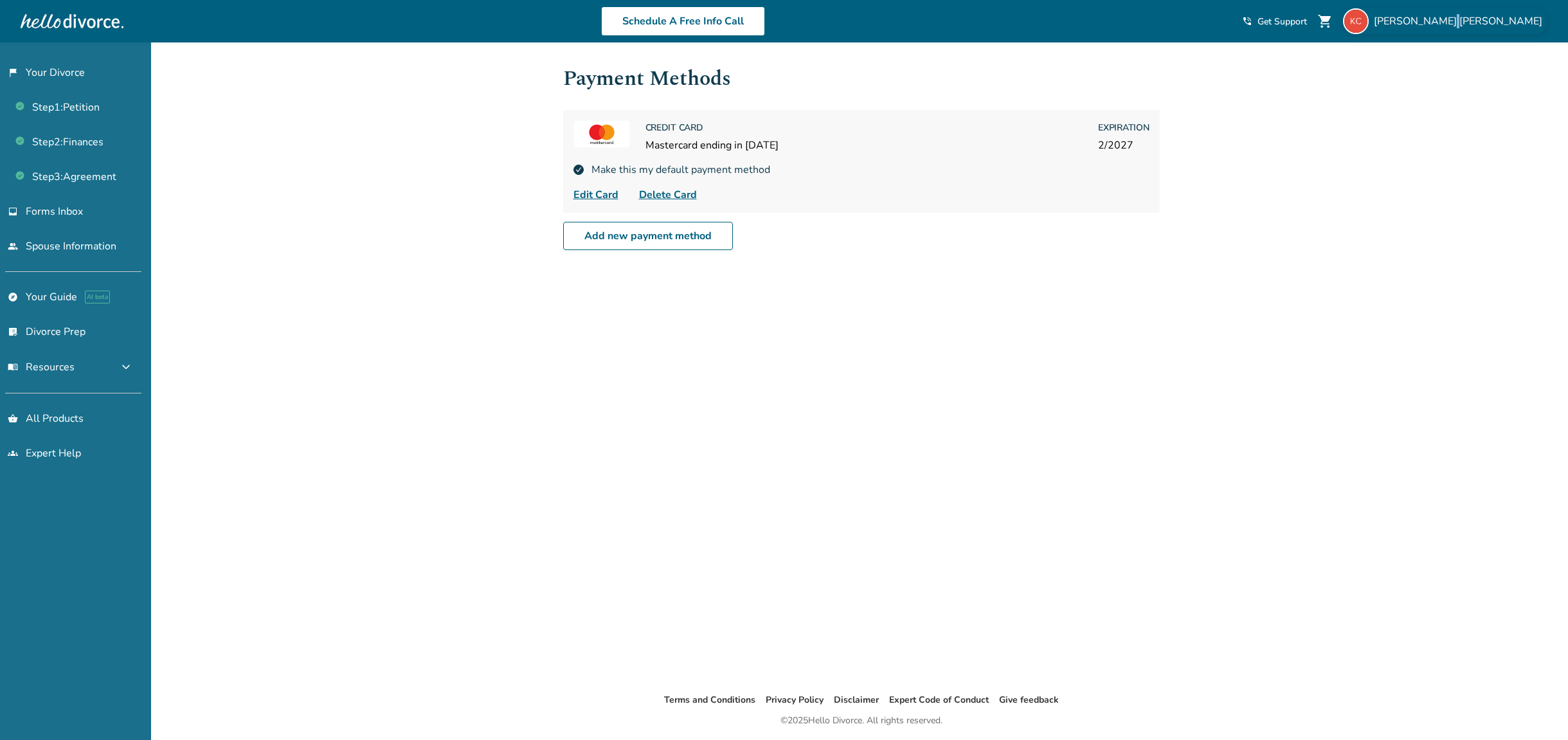
click at [1501, 18] on span "[PERSON_NAME]" at bounding box center [1461, 21] width 174 height 14
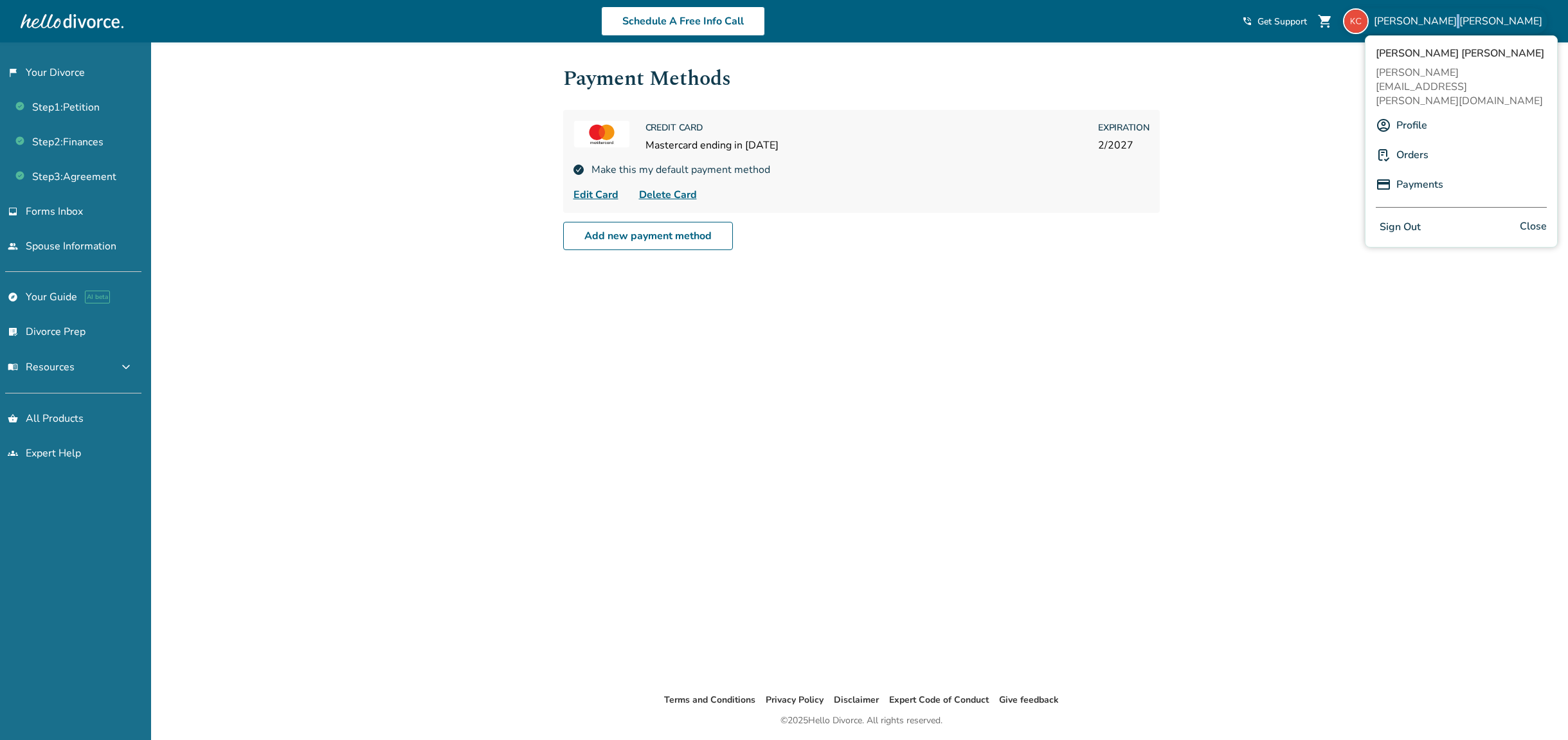
click at [1417, 142] on link "Orders" at bounding box center [1412, 155] width 33 height 25
